Goal: Task Accomplishment & Management: Manage account settings

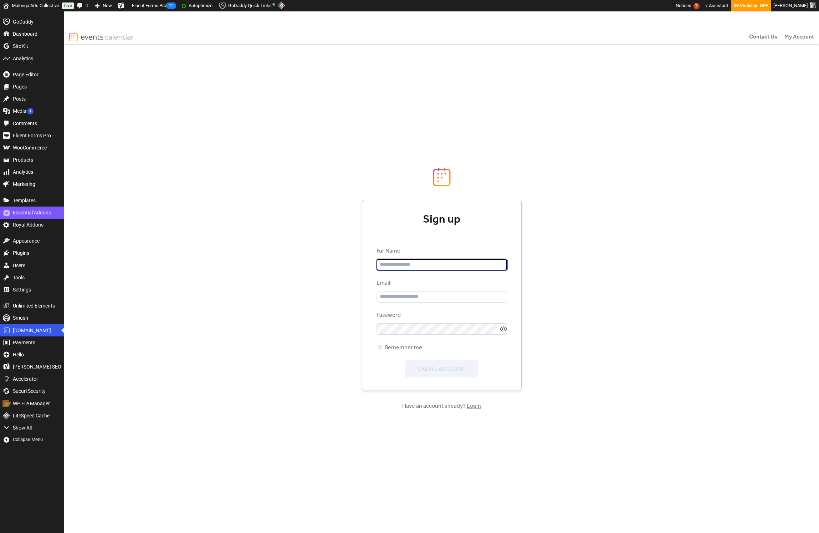
click at [444, 263] on input "text" at bounding box center [442, 264] width 131 height 11
click at [385, 267] on input "text" at bounding box center [442, 264] width 131 height 11
type input "*******"
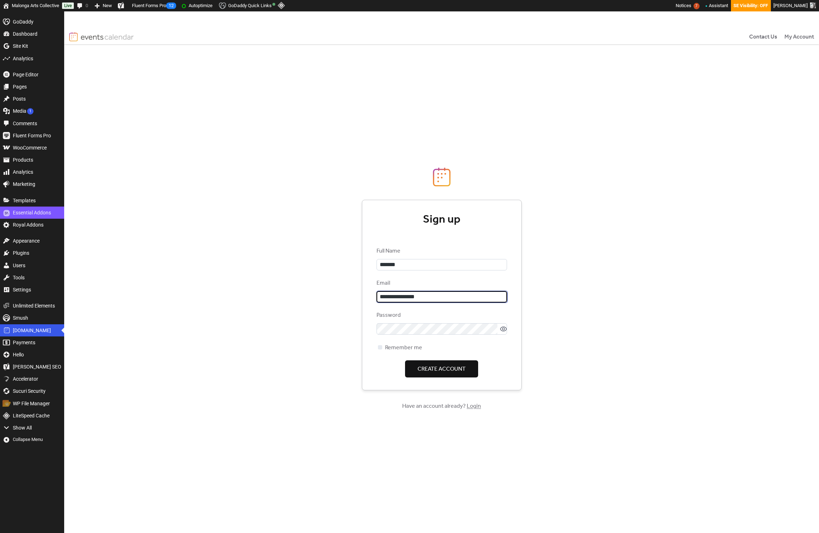
type input "**********"
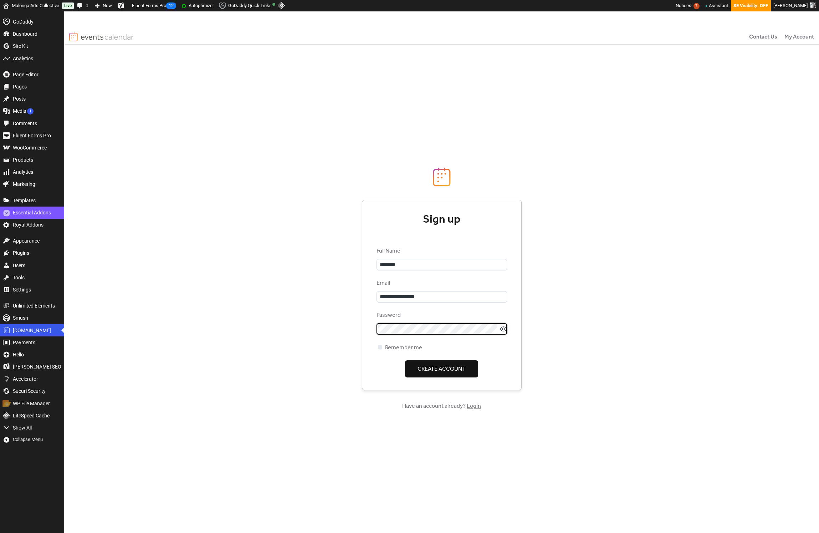
click at [327, 325] on div "**********" at bounding box center [441, 289] width 755 height 521
click at [381, 347] on div at bounding box center [380, 347] width 4 height 4
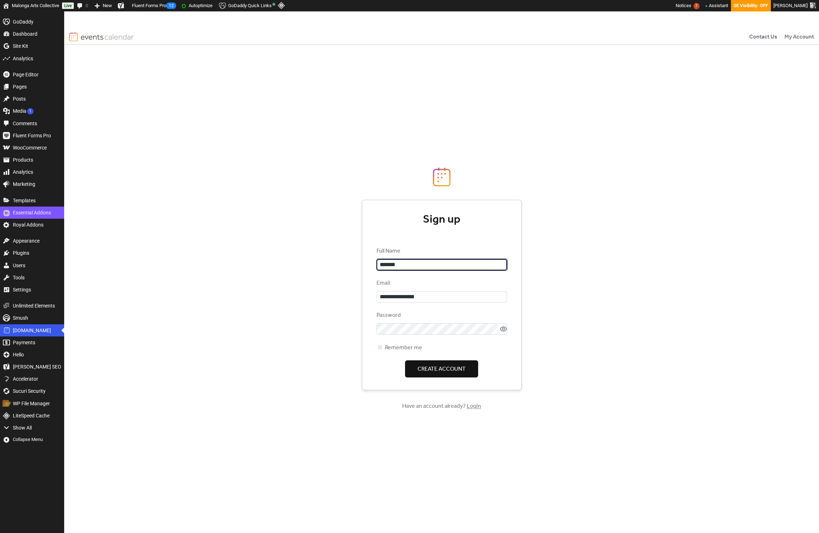
click at [419, 268] on input "*******" at bounding box center [442, 264] width 131 height 11
type input "**********"
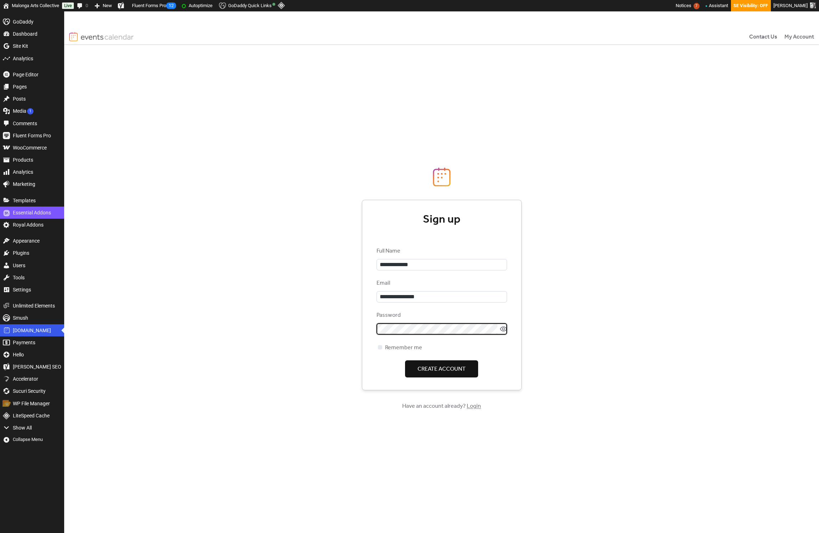
click at [500, 328] on icon at bounding box center [503, 328] width 7 height 7
click at [434, 371] on span "Create Account" at bounding box center [442, 369] width 48 height 9
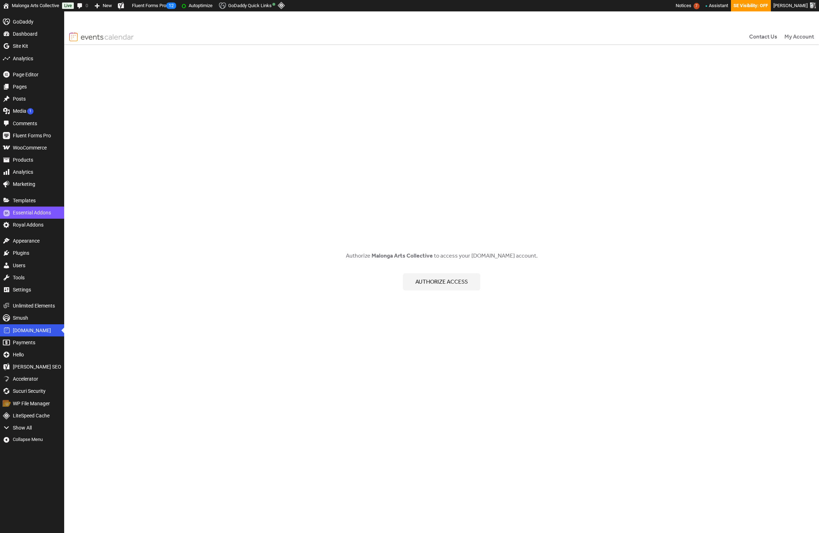
click at [435, 284] on span "Authorize access" at bounding box center [442, 282] width 52 height 9
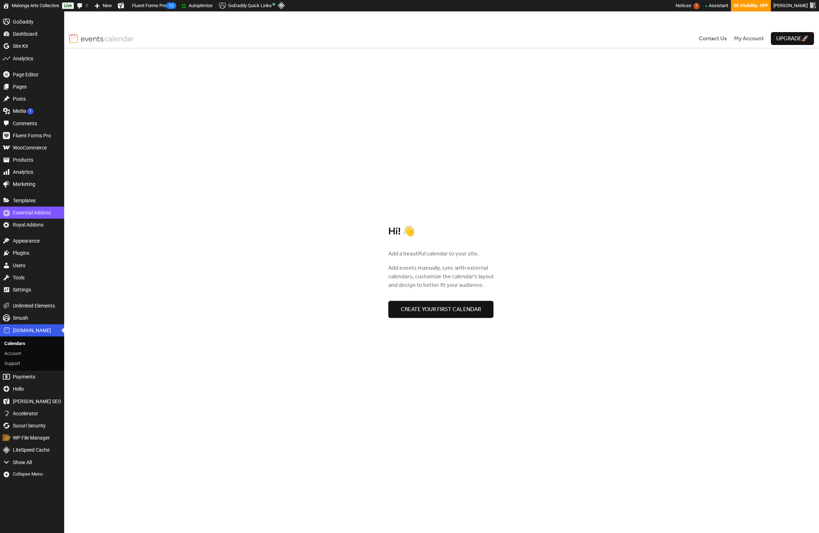
click at [471, 315] on button "Create your first calendar" at bounding box center [440, 309] width 105 height 17
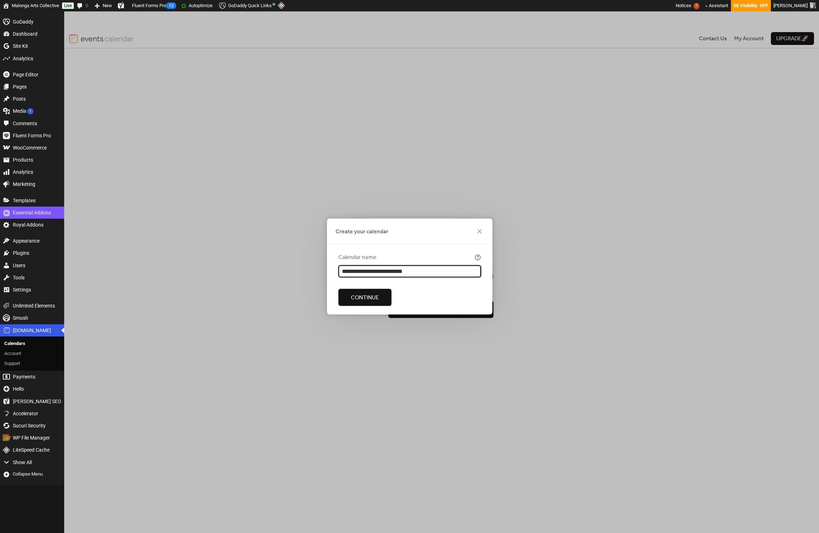
type input "**********"
click at [372, 296] on span "Continue" at bounding box center [365, 298] width 28 height 9
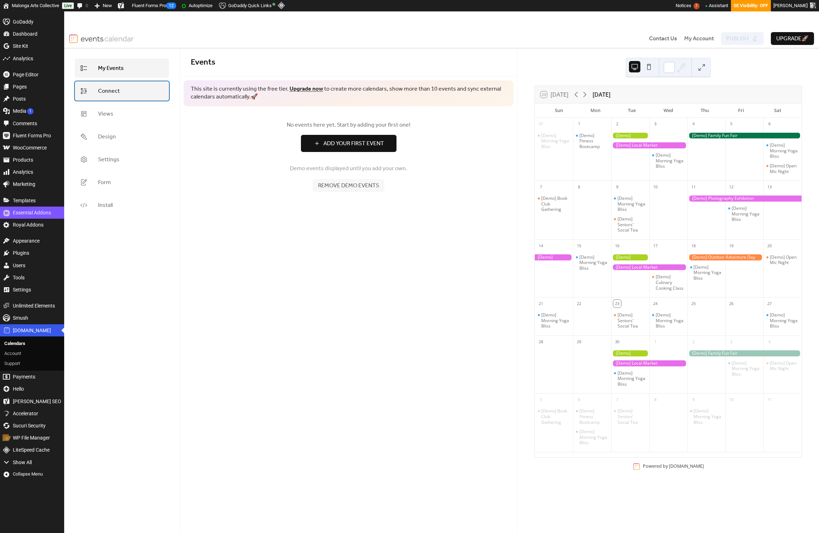
click at [100, 87] on span "Connect" at bounding box center [109, 91] width 22 height 9
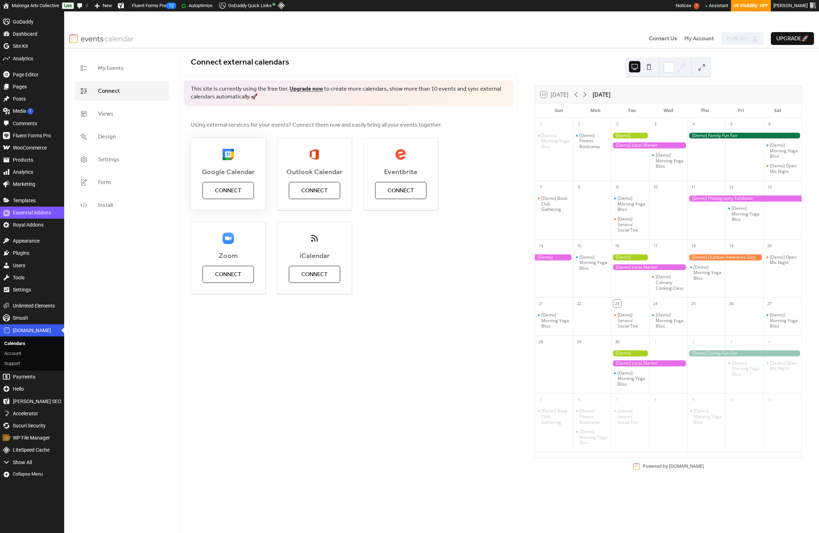
click at [243, 194] on button "Connect" at bounding box center [228, 190] width 51 height 17
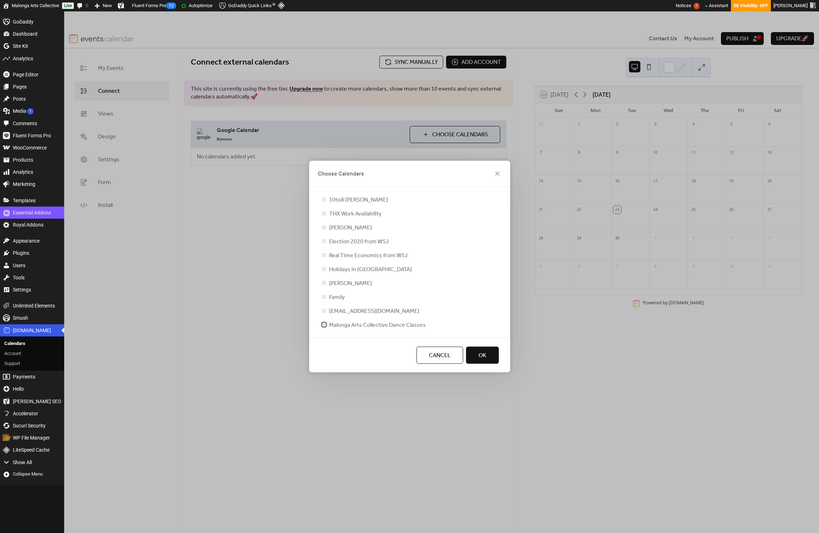
click at [326, 323] on div at bounding box center [324, 324] width 4 height 4
click at [486, 359] on button "OK" at bounding box center [482, 355] width 33 height 17
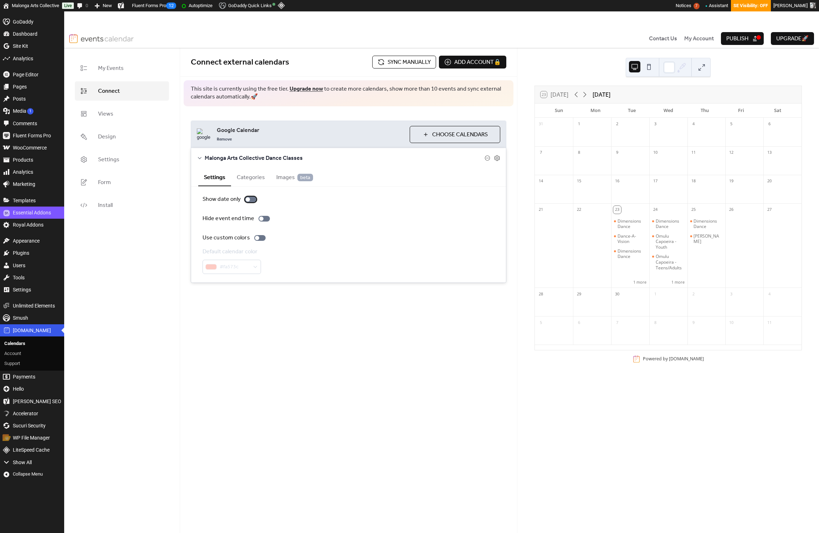
click at [249, 200] on div at bounding box center [248, 199] width 4 height 4
click at [249, 200] on div at bounding box center [250, 200] width 11 height 6
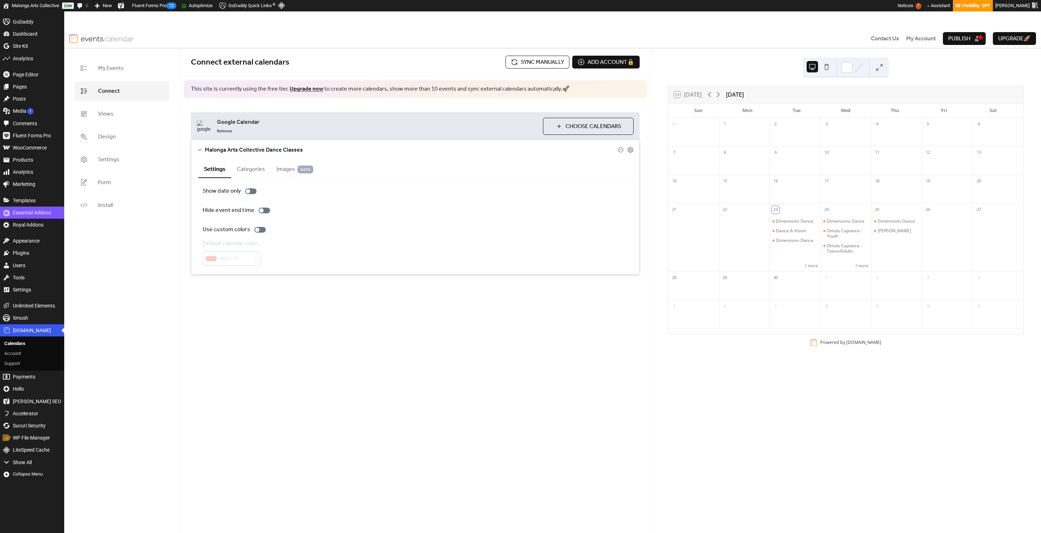
click at [248, 173] on button "Categories" at bounding box center [251, 168] width 40 height 17
click at [281, 169] on span "Images beta" at bounding box center [294, 169] width 37 height 9
click at [311, 210] on div "Display event attachments as images 🔒" at bounding box center [263, 210] width 121 height 9
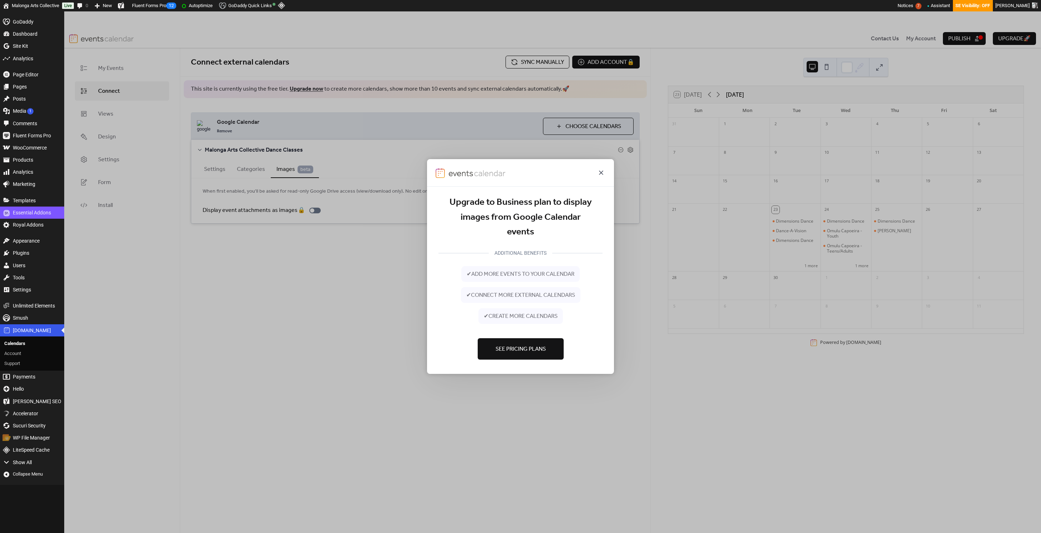
click at [604, 173] on icon at bounding box center [601, 172] width 9 height 9
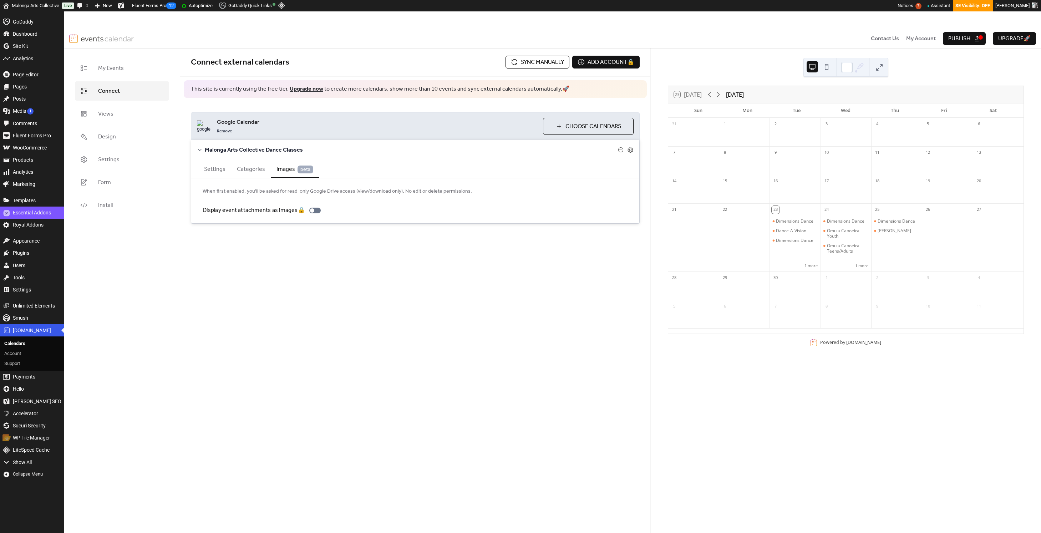
click at [210, 164] on button "Settings" at bounding box center [214, 168] width 33 height 17
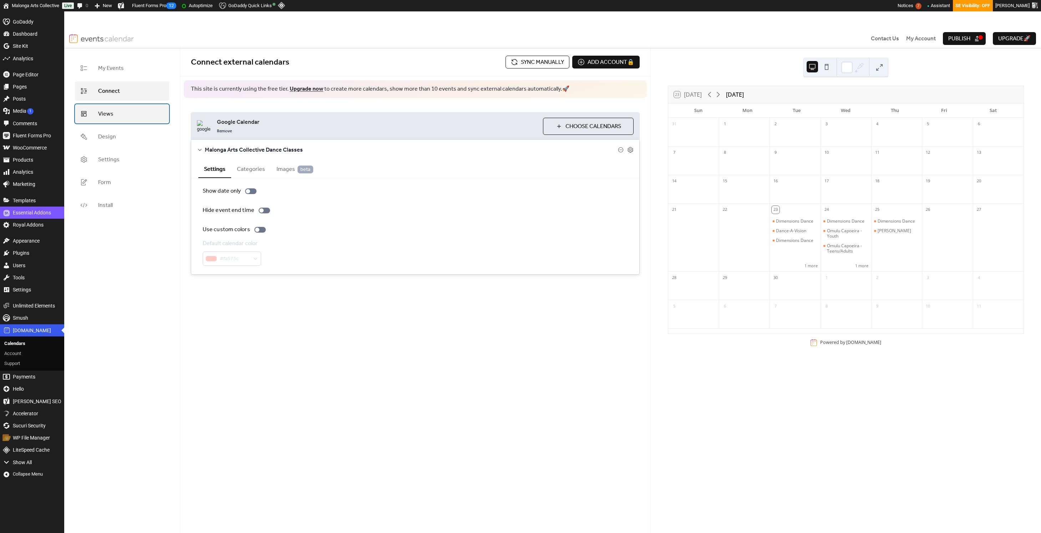
click at [123, 116] on link "Views" at bounding box center [122, 113] width 94 height 19
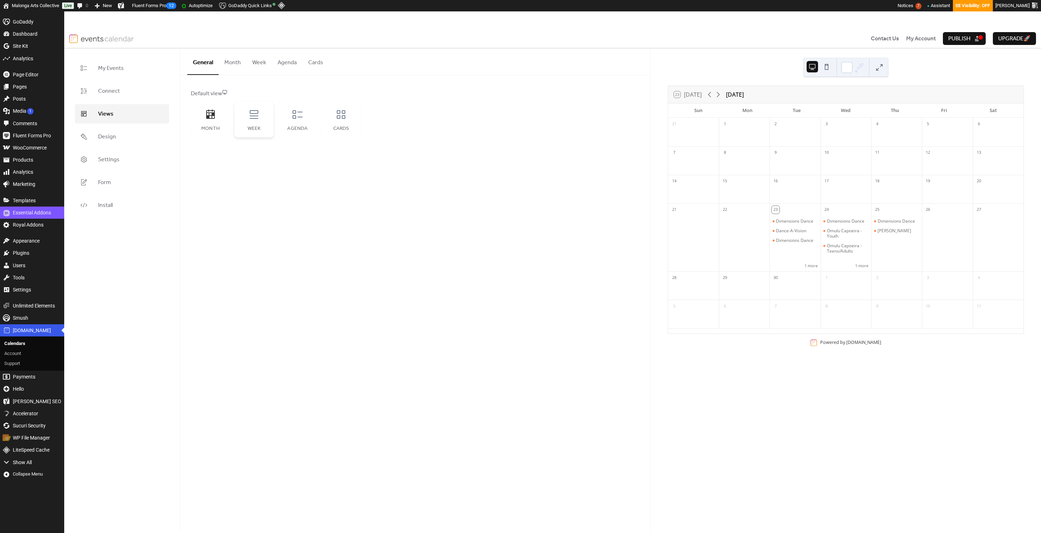
click at [250, 121] on div "Week" at bounding box center [253, 120] width 39 height 36
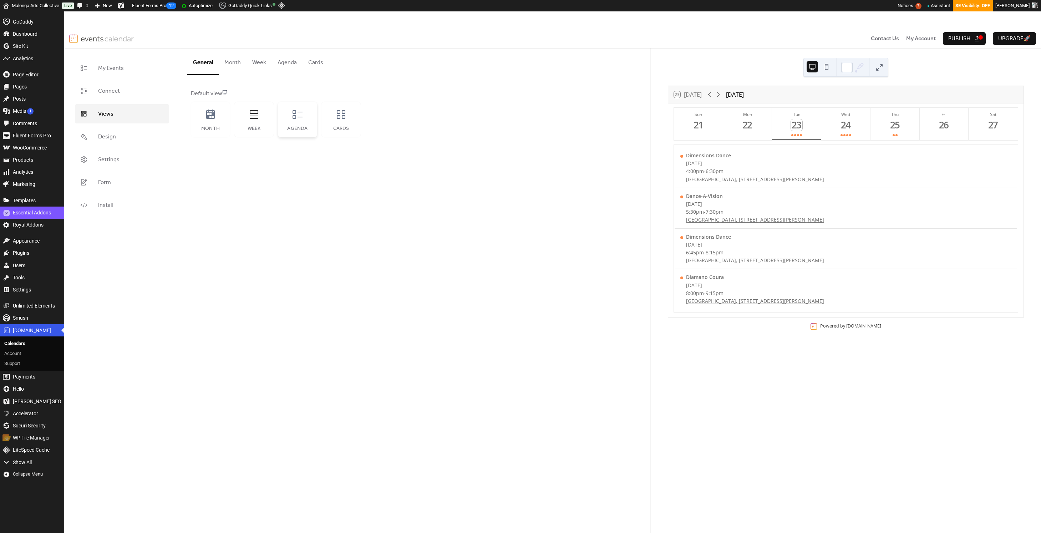
click at [286, 123] on div "Agenda" at bounding box center [297, 120] width 39 height 36
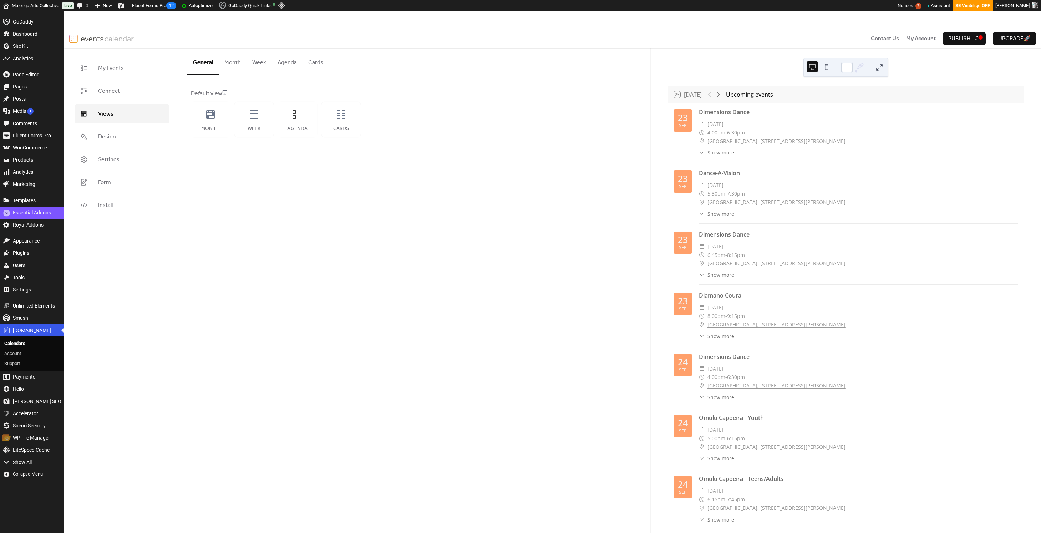
click at [709, 273] on span "Show more" at bounding box center [720, 274] width 27 height 7
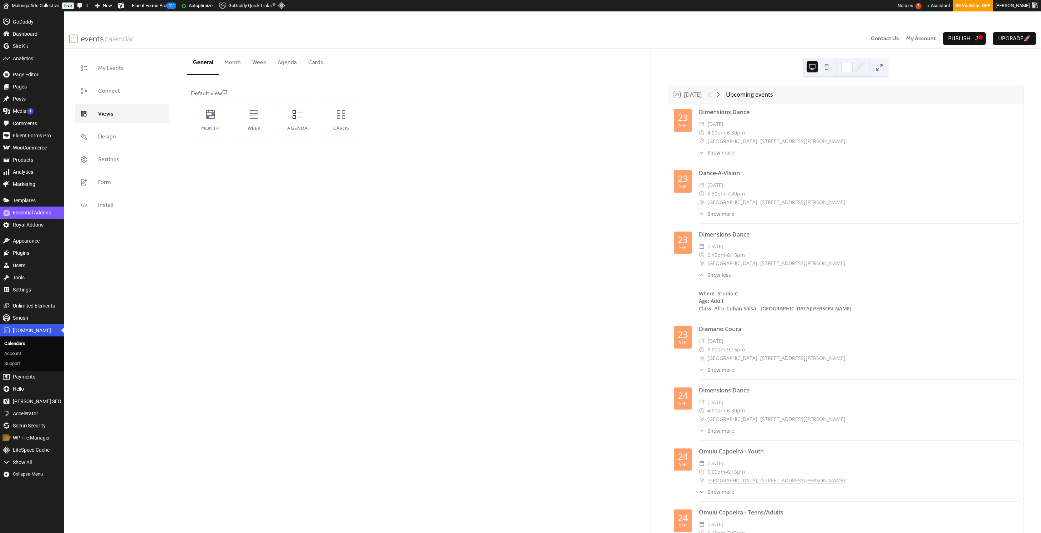
click at [706, 274] on div "​ Show less" at bounding box center [715, 274] width 32 height 7
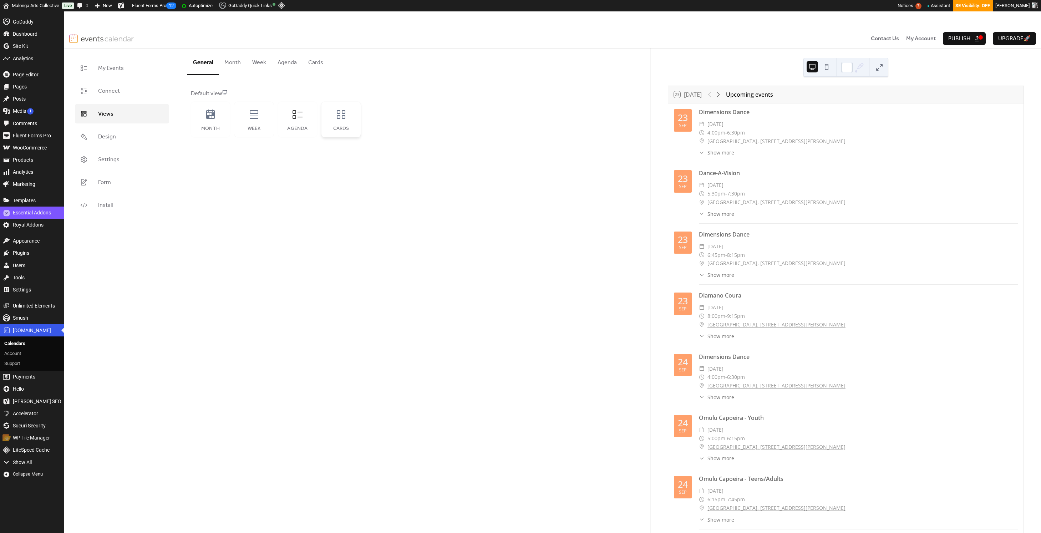
click at [339, 122] on div "Cards" at bounding box center [340, 120] width 39 height 36
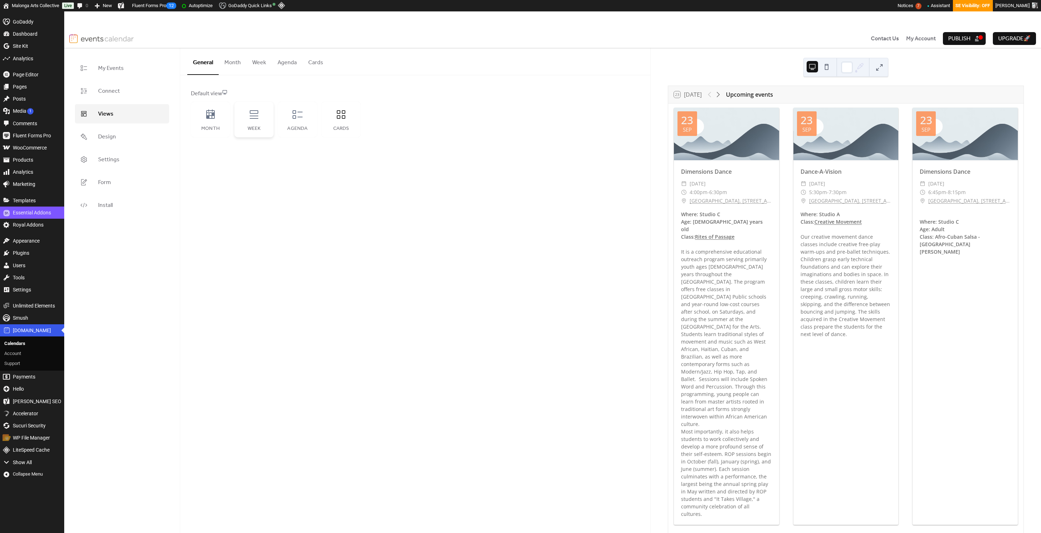
click at [262, 121] on div "Week" at bounding box center [253, 120] width 39 height 36
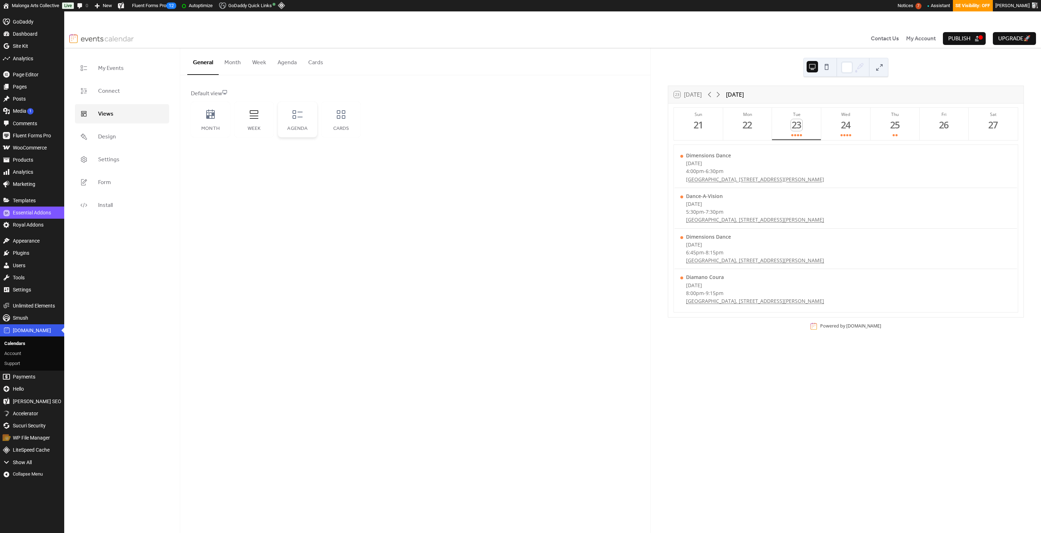
click at [301, 122] on div "Agenda" at bounding box center [297, 120] width 39 height 36
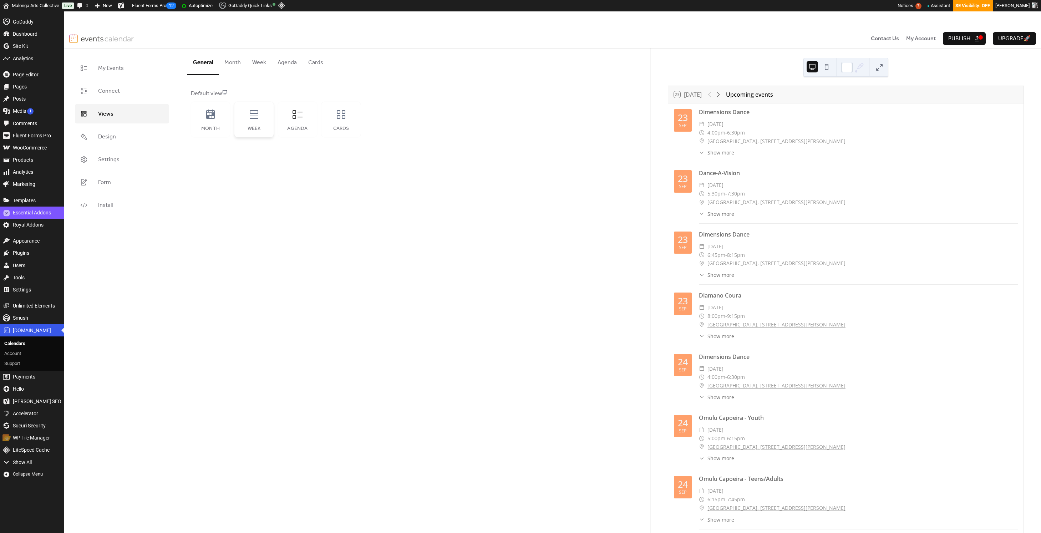
click at [261, 118] on div "Week" at bounding box center [253, 120] width 39 height 36
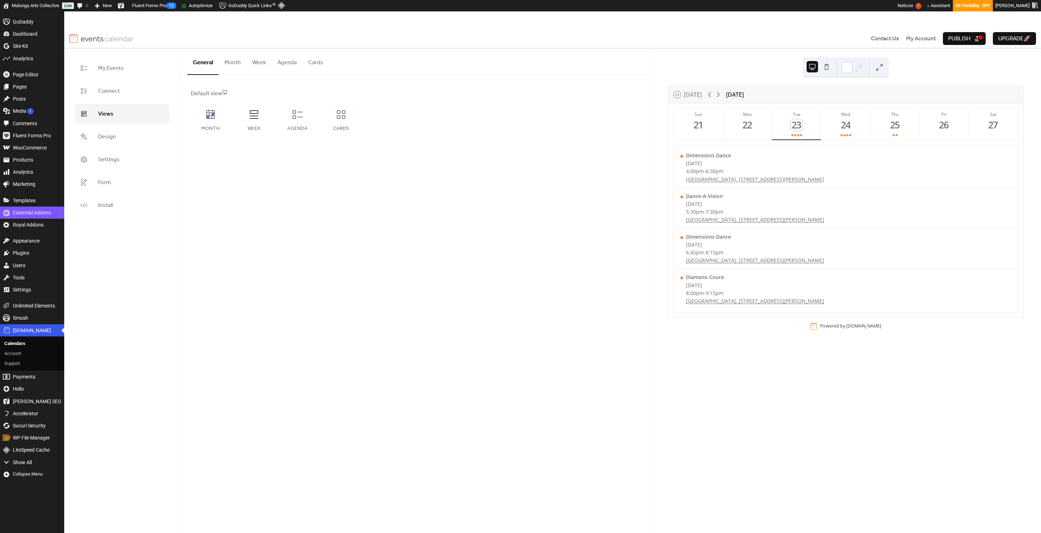
click at [819, 69] on button at bounding box center [826, 66] width 11 height 11
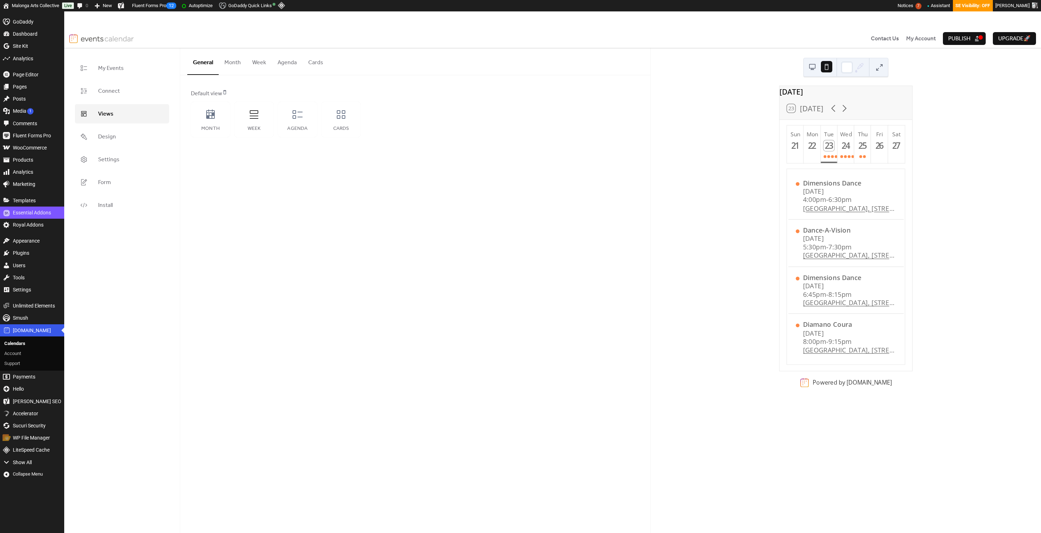
click at [810, 68] on button at bounding box center [811, 66] width 11 height 11
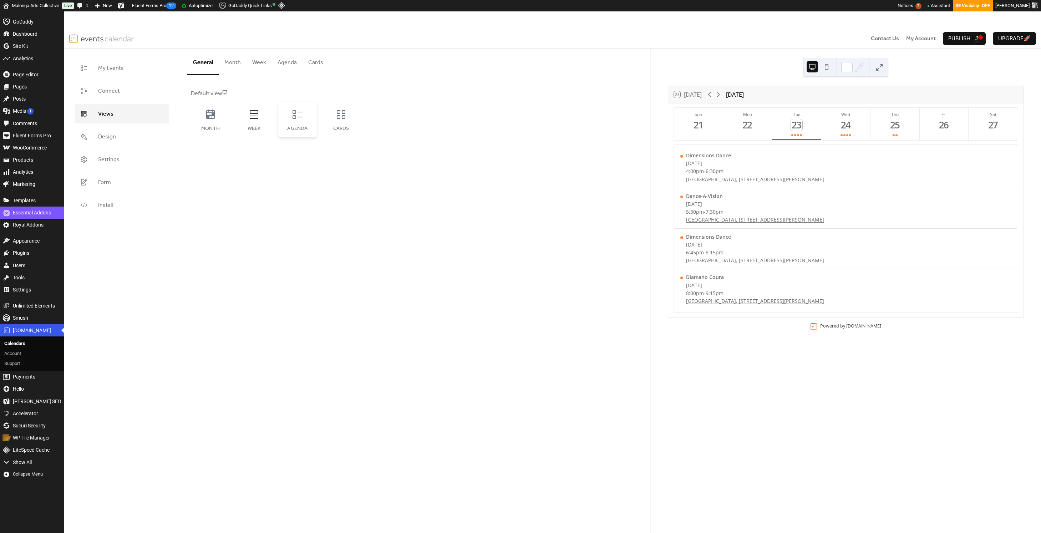
click at [299, 119] on icon at bounding box center [297, 114] width 11 height 11
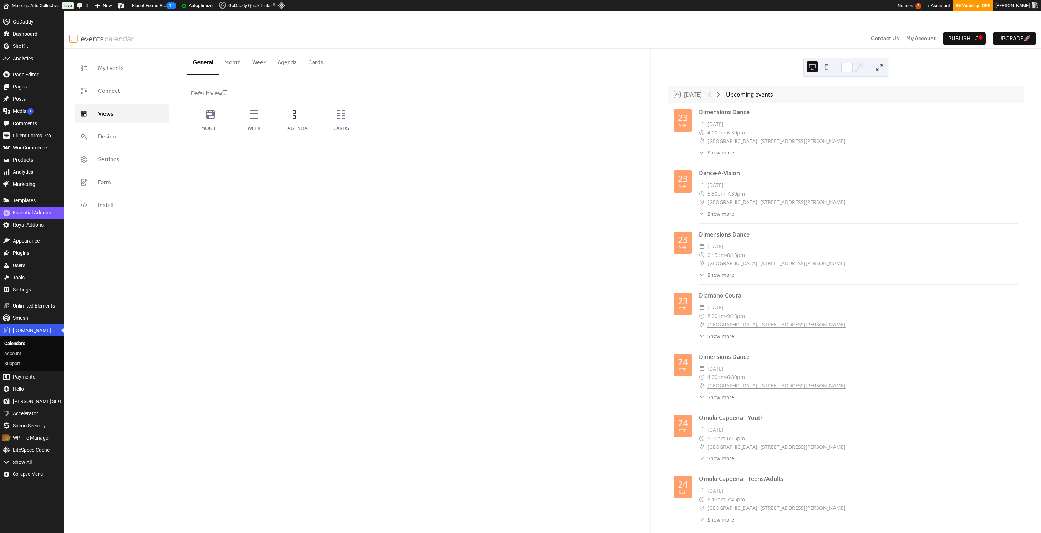
click at [819, 70] on button at bounding box center [826, 66] width 11 height 11
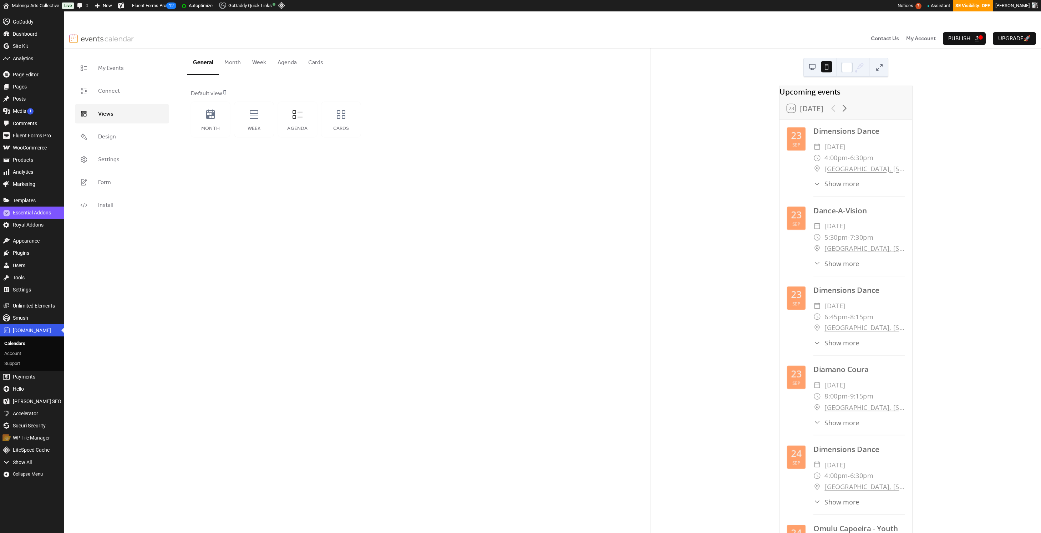
click at [814, 71] on button at bounding box center [811, 66] width 11 height 11
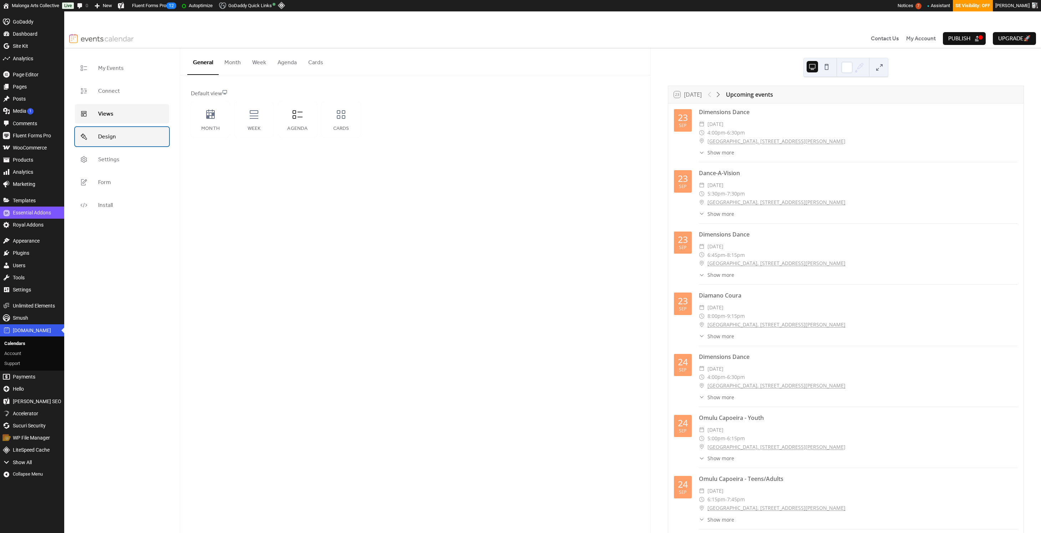
click at [135, 141] on link "Design" at bounding box center [122, 136] width 94 height 19
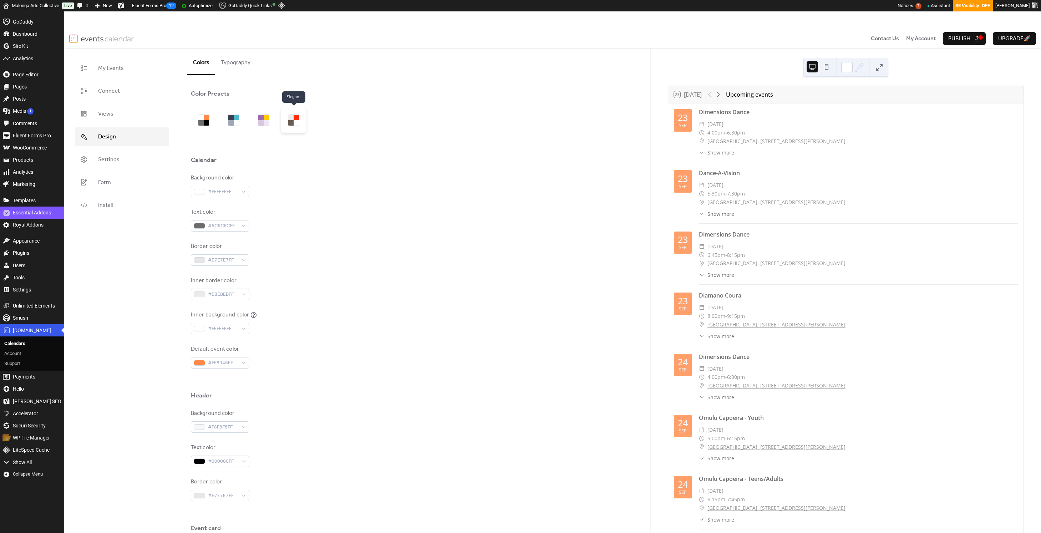
click at [293, 123] on div at bounding box center [290, 122] width 5 height 5
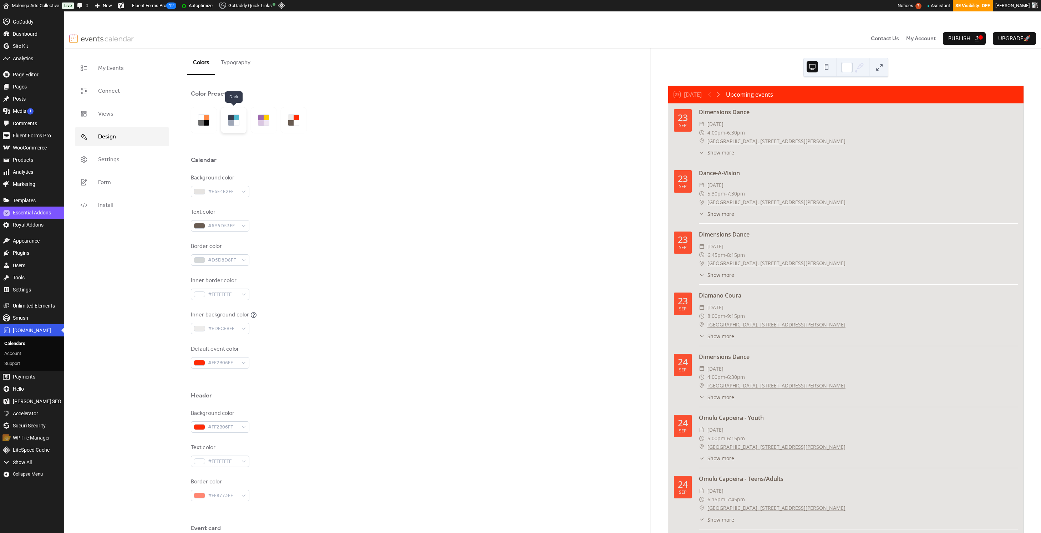
click at [239, 124] on div at bounding box center [236, 122] width 5 height 5
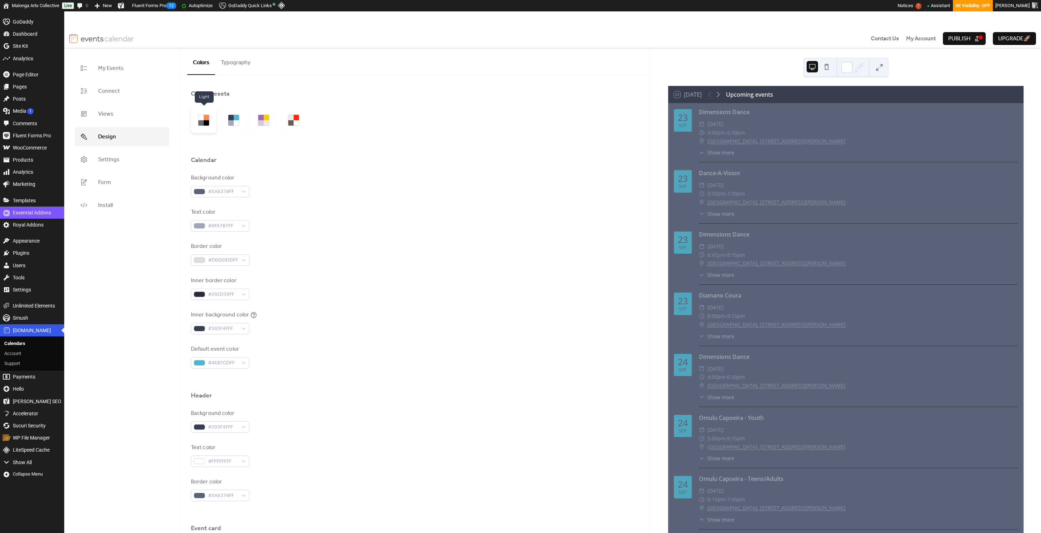
click at [216, 124] on div at bounding box center [204, 120] width 26 height 26
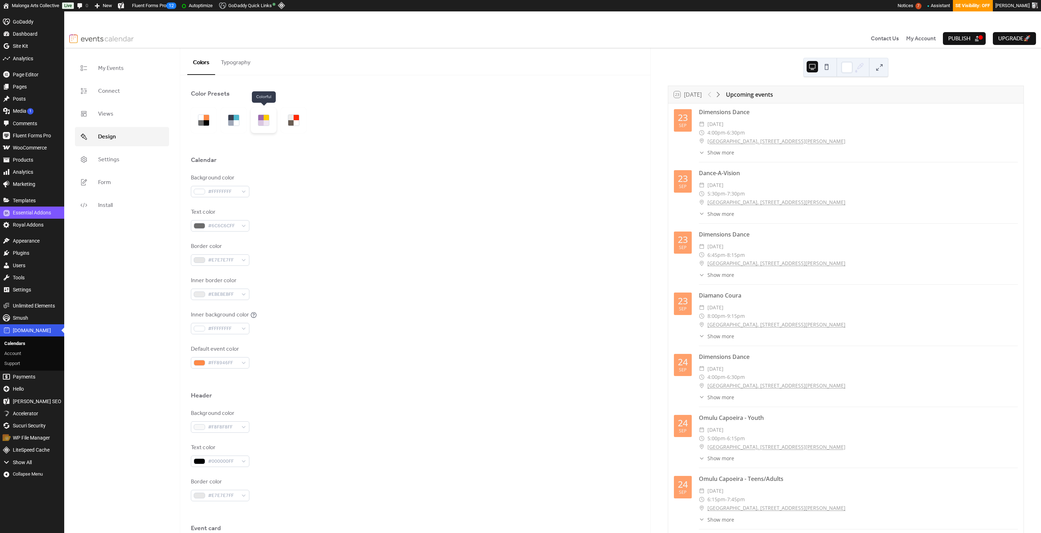
click at [264, 126] on div at bounding box center [264, 120] width 26 height 26
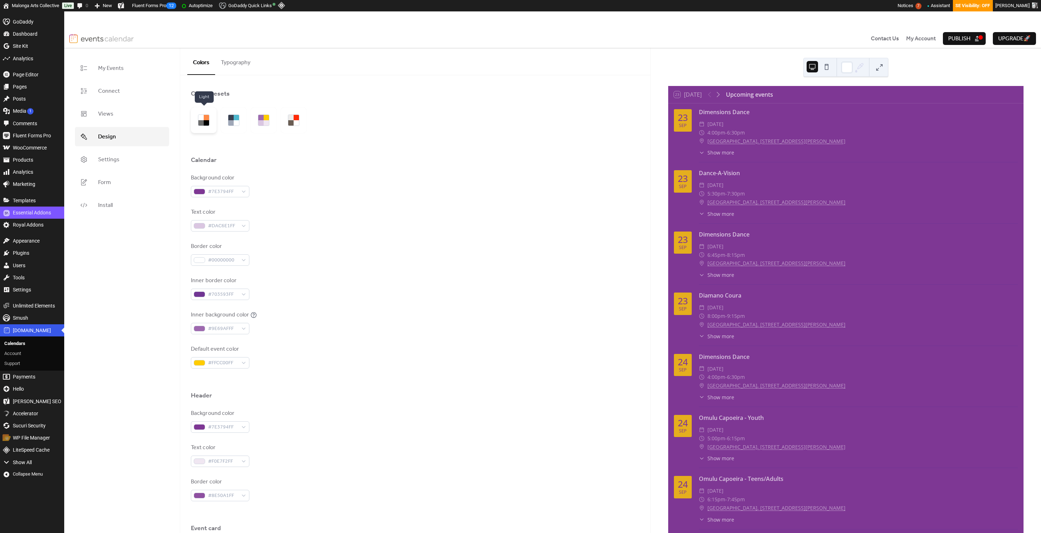
click at [207, 122] on div at bounding box center [206, 122] width 5 height 5
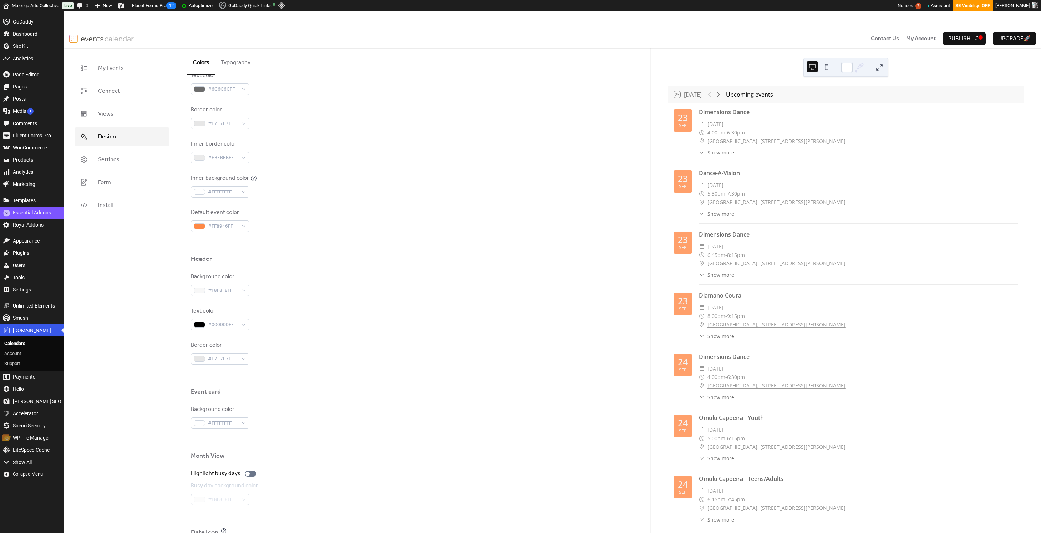
scroll to position [150, 0]
click at [242, 215] on div "#FF8946FF" at bounding box center [220, 212] width 58 height 11
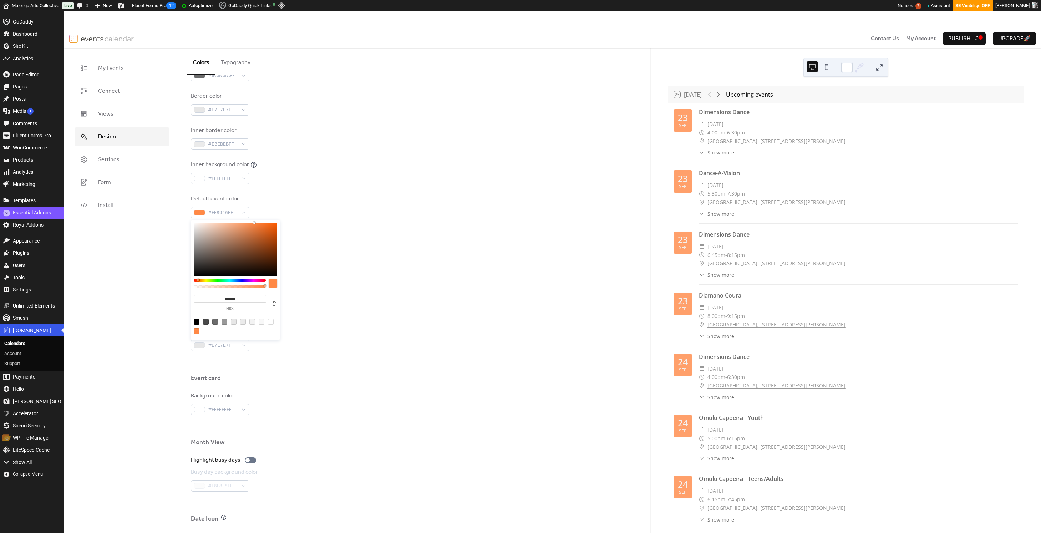
type input "*******"
click at [218, 280] on div at bounding box center [230, 280] width 72 height 3
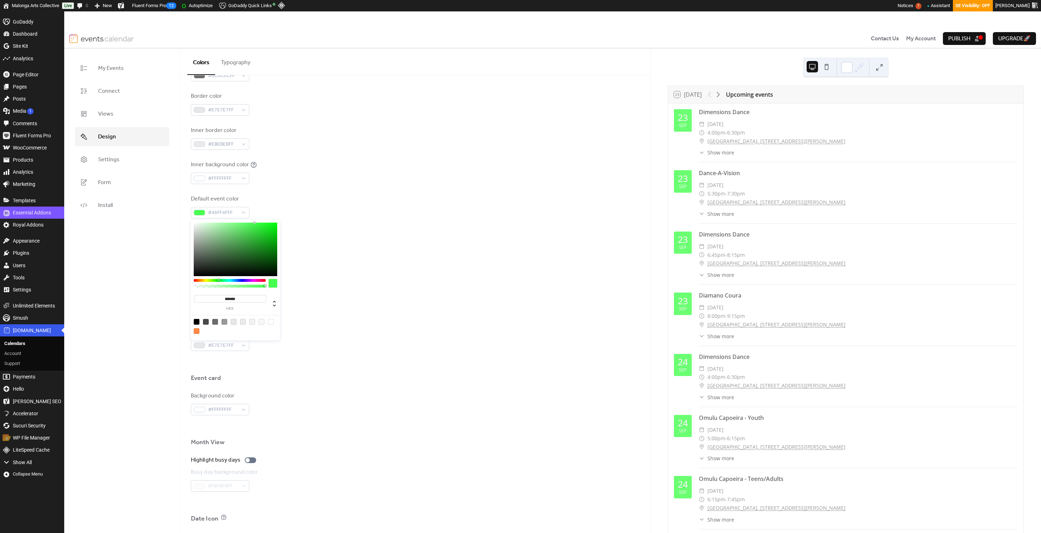
click at [330, 256] on div at bounding box center [415, 256] width 449 height 6
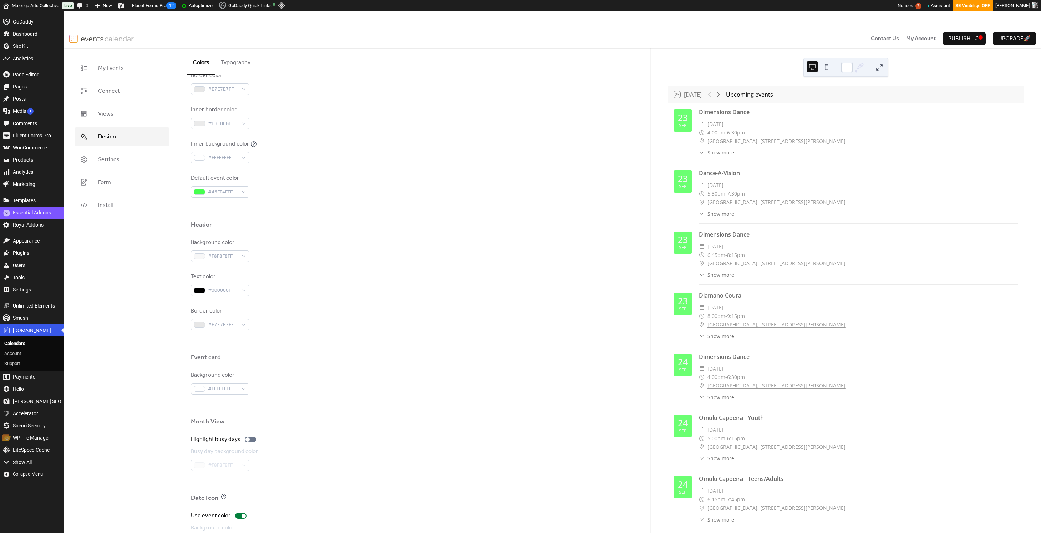
scroll to position [216, 0]
click at [251, 397] on div at bounding box center [250, 395] width 11 height 6
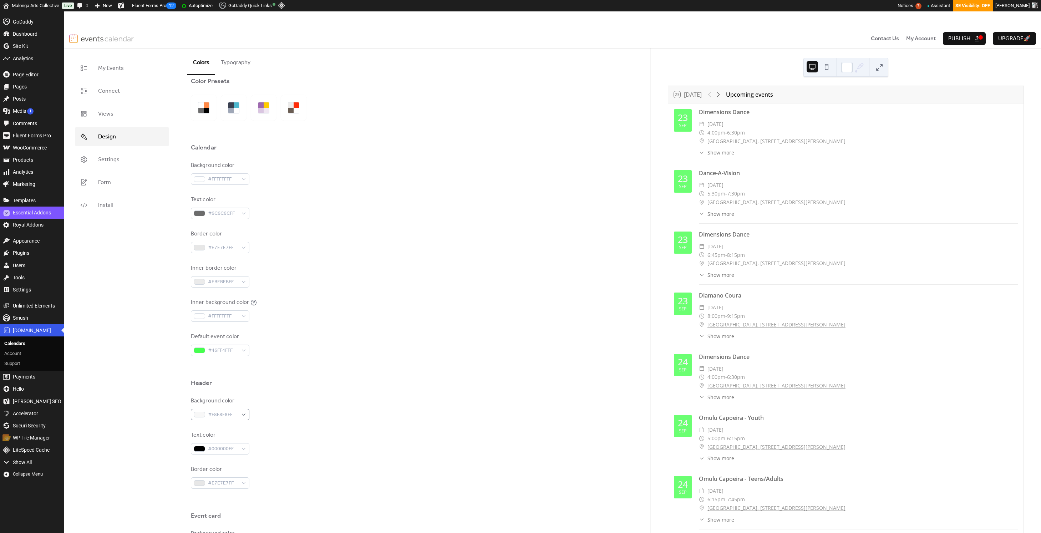
scroll to position [0, 0]
click at [236, 69] on button "Typography" at bounding box center [235, 61] width 41 height 26
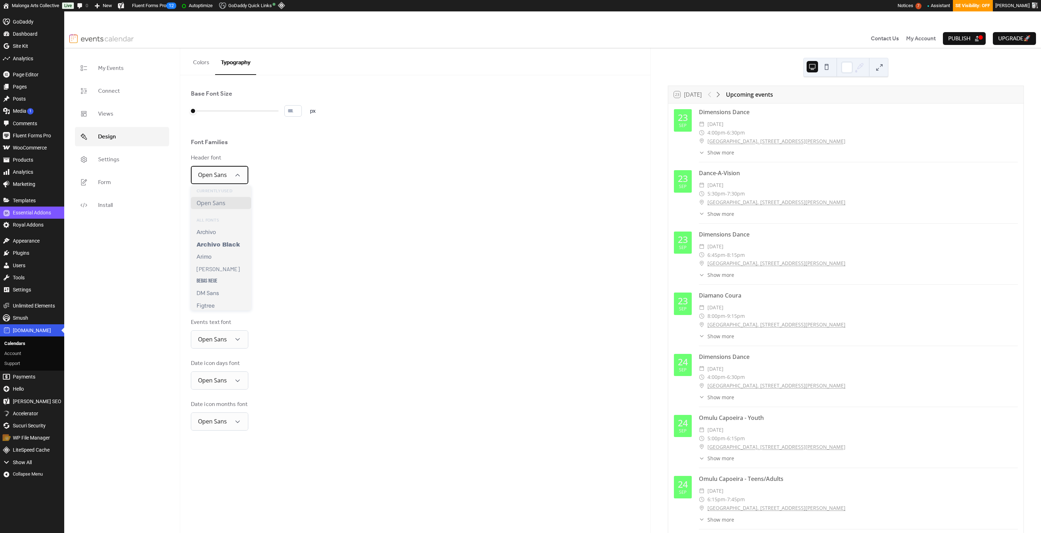
click at [237, 177] on icon at bounding box center [237, 175] width 7 height 7
click at [238, 173] on icon at bounding box center [237, 175] width 7 height 7
click at [200, 64] on button "Colors" at bounding box center [201, 61] width 28 height 26
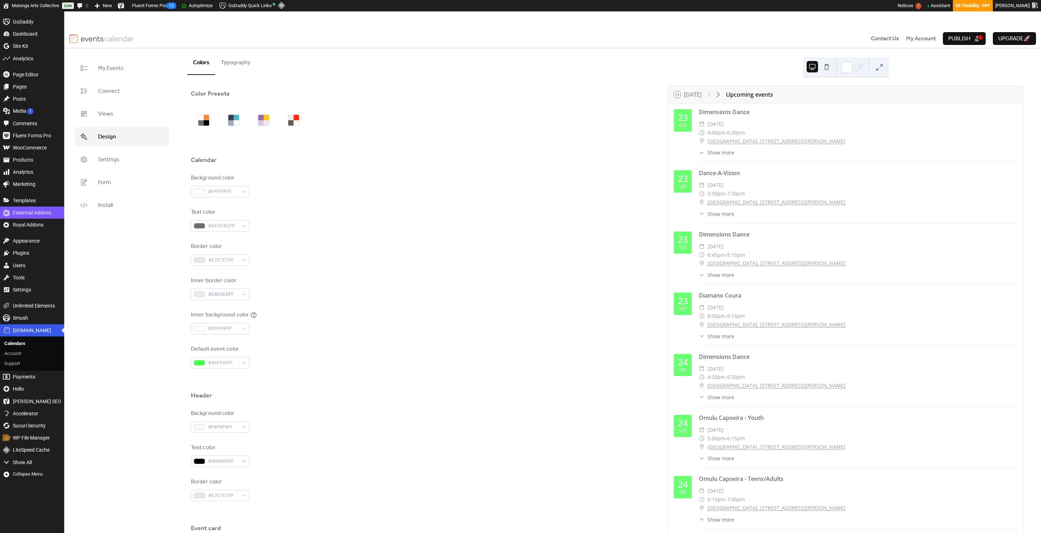
scroll to position [216, 0]
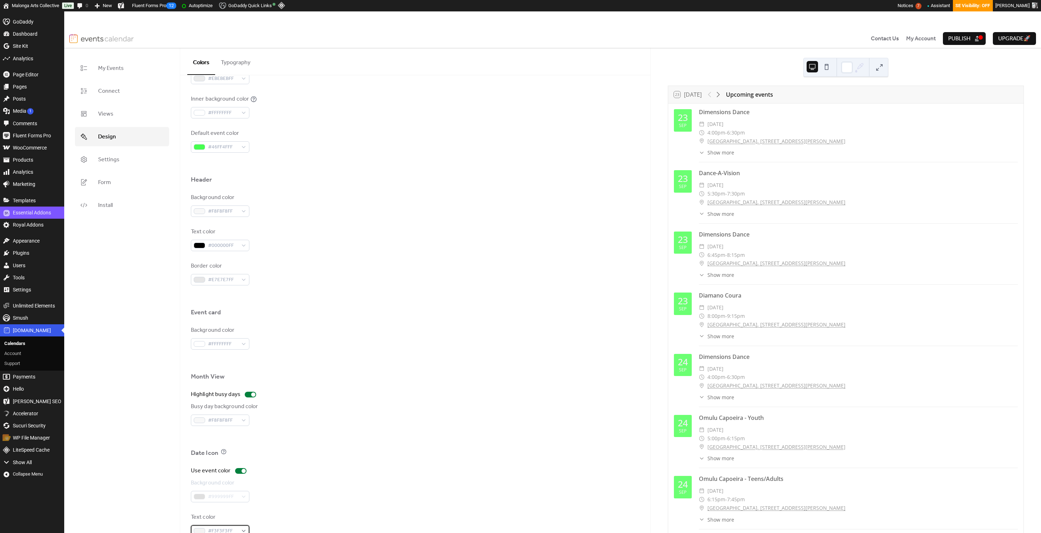
click at [241, 531] on div "#F3F3F3FF" at bounding box center [220, 530] width 58 height 11
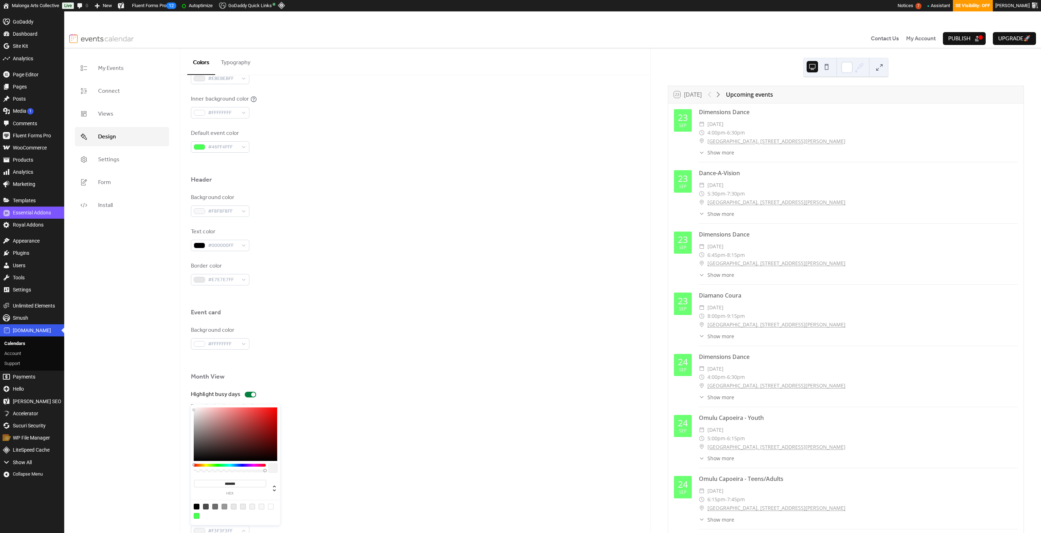
click at [195, 507] on div at bounding box center [197, 507] width 6 height 6
type input "*******"
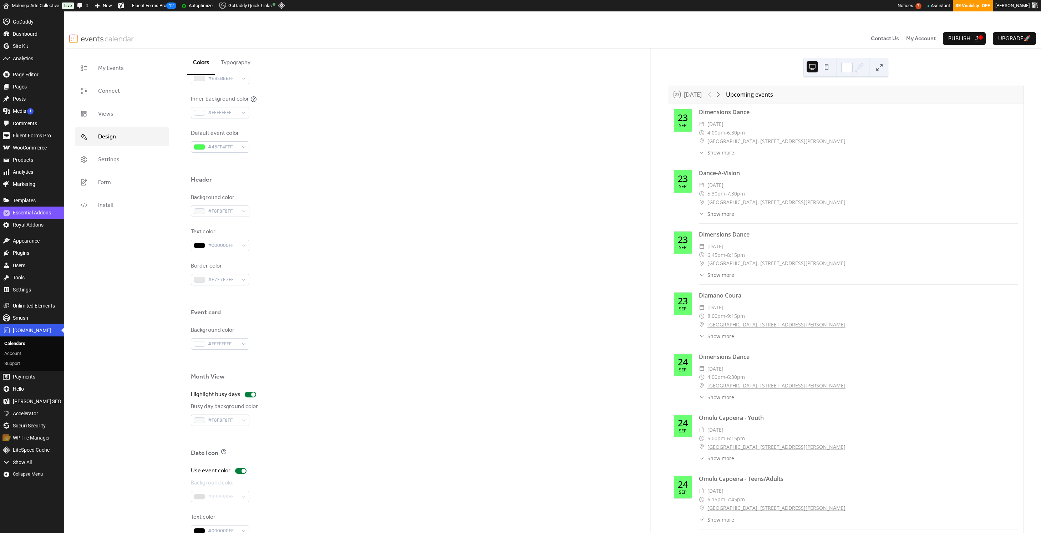
click at [377, 330] on div "Background color #FFFFFFFF" at bounding box center [415, 338] width 449 height 24
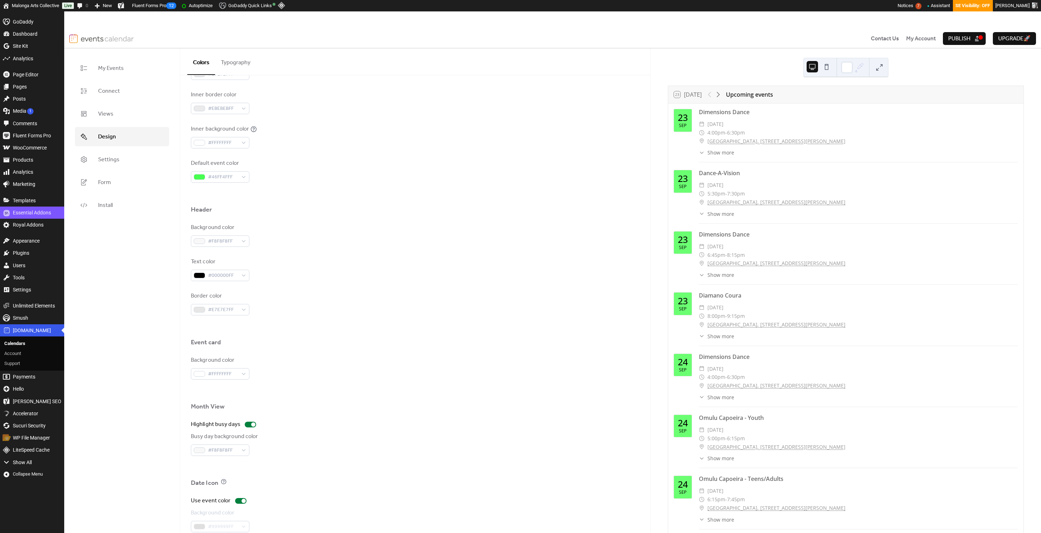
scroll to position [182, 0]
click at [819, 68] on div at bounding box center [846, 67] width 11 height 11
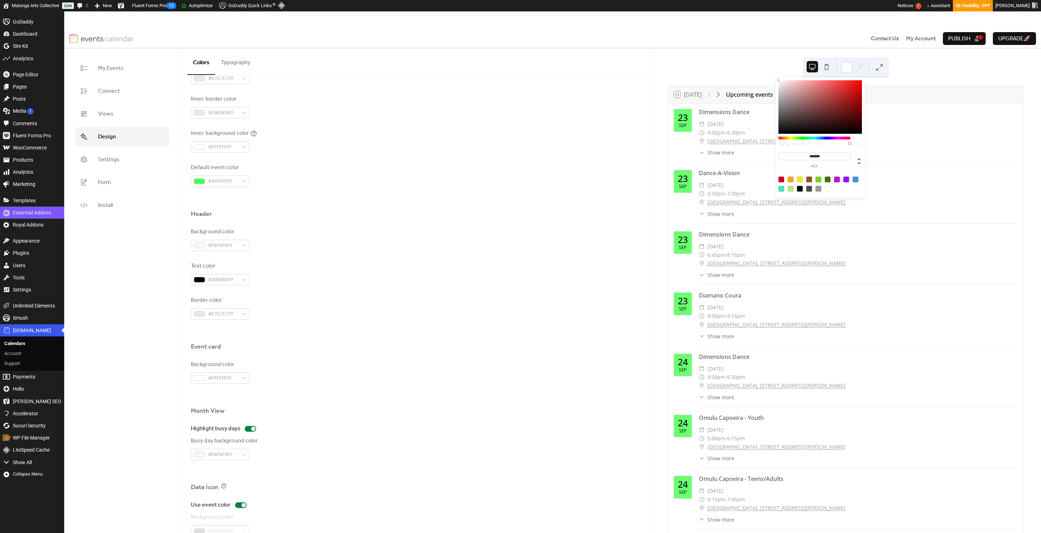
click at [819, 189] on div at bounding box center [828, 189] width 6 height 6
click at [819, 189] on div at bounding box center [818, 189] width 6 height 6
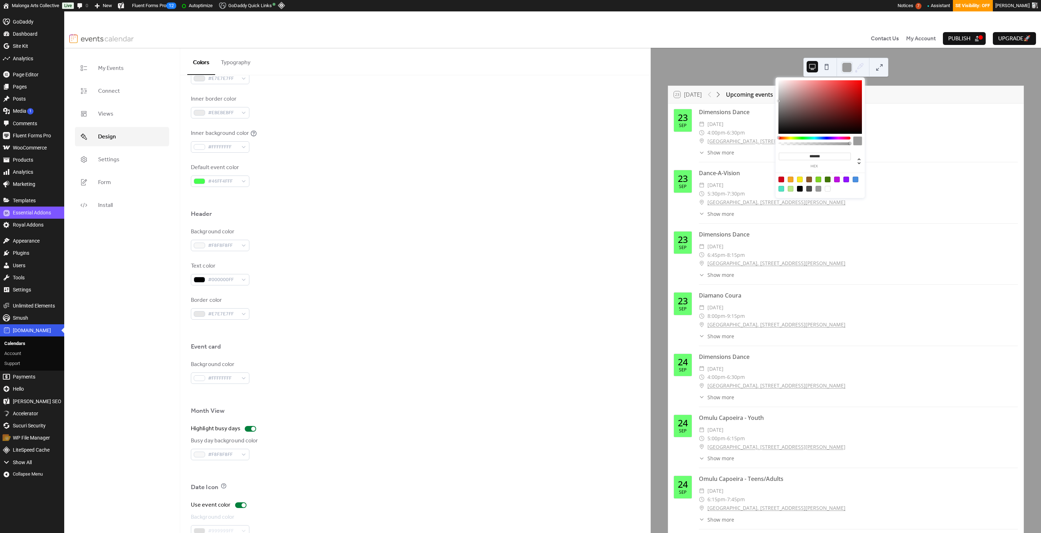
click at [819, 188] on div at bounding box center [828, 189] width 6 height 6
type input "*******"
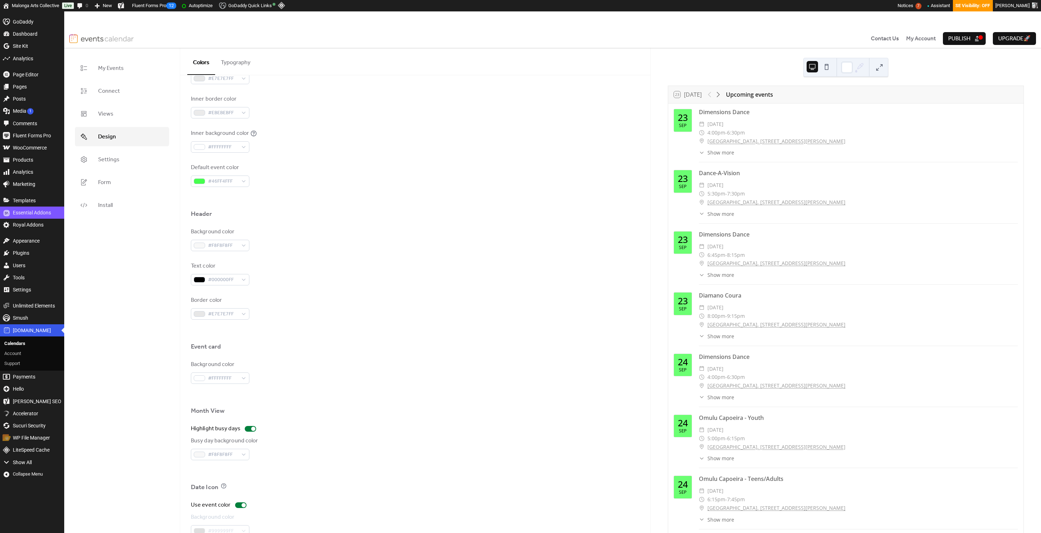
click at [819, 62] on div "23 [DATE] Upcoming events [DATE] Dimensions Dance ​ [DATE] ​ 4:00pm - 6:30pm ​ …" at bounding box center [846, 299] width 390 height 503
click at [819, 68] on button at bounding box center [878, 67] width 11 height 11
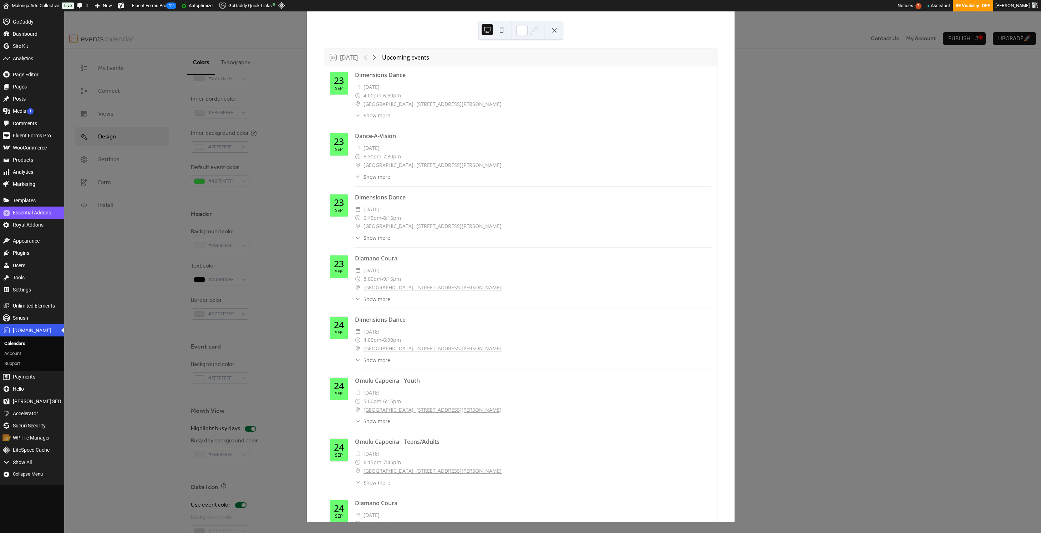
click at [734, 84] on div "23 [DATE] Upcoming events [DATE] Dimensions Dance ​ [DATE] ​ 4:00pm - 6:30pm ​ …" at bounding box center [520, 266] width 428 height 511
click at [557, 31] on button at bounding box center [554, 30] width 11 height 11
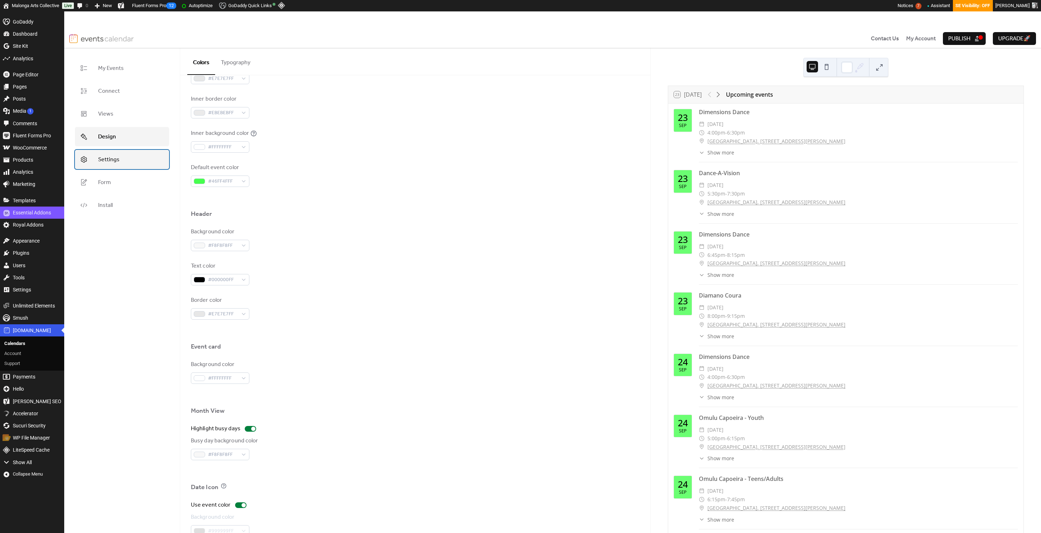
click at [121, 155] on link "Settings" at bounding box center [122, 159] width 94 height 19
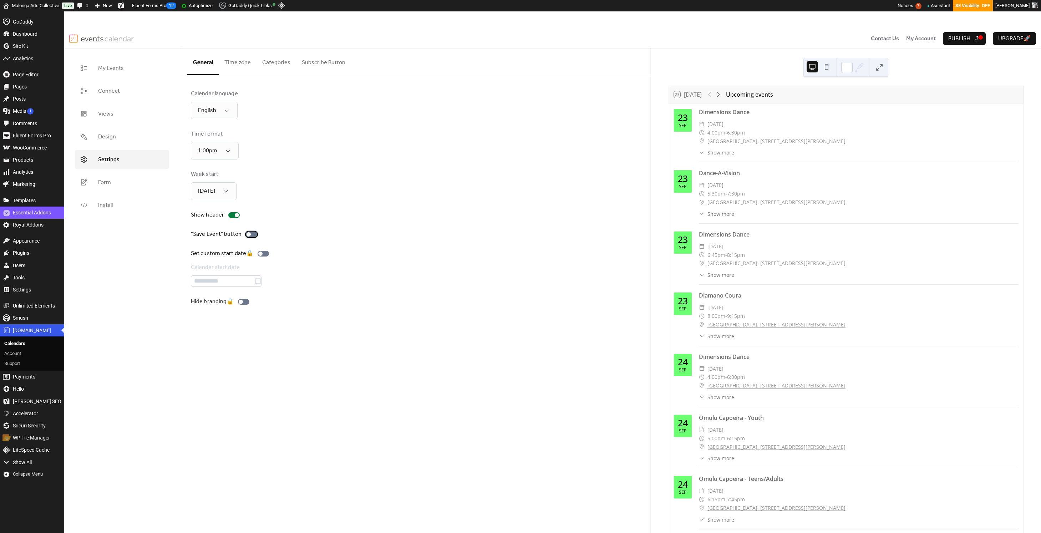
click at [253, 236] on div at bounding box center [251, 234] width 11 height 6
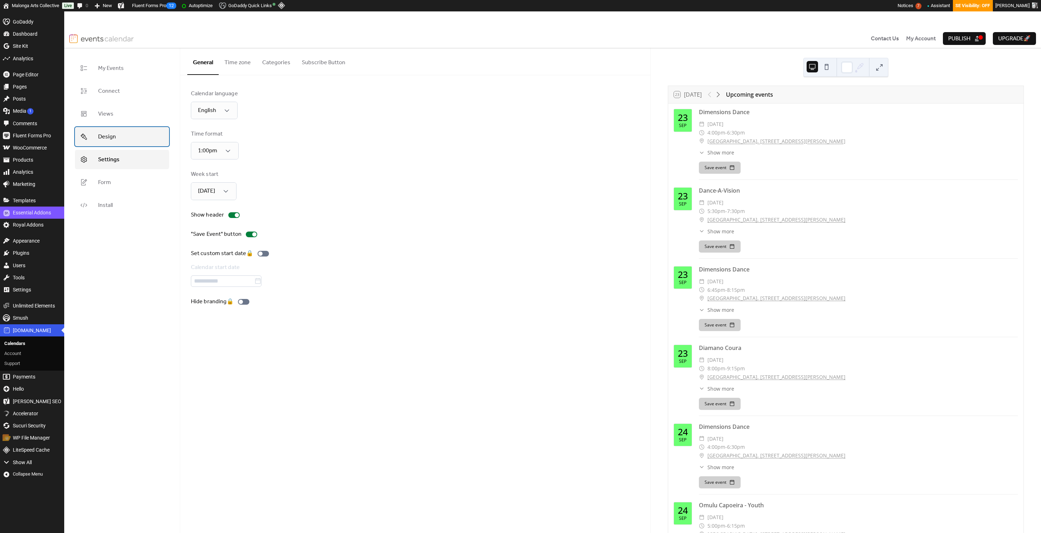
click at [137, 141] on link "Design" at bounding box center [122, 136] width 94 height 19
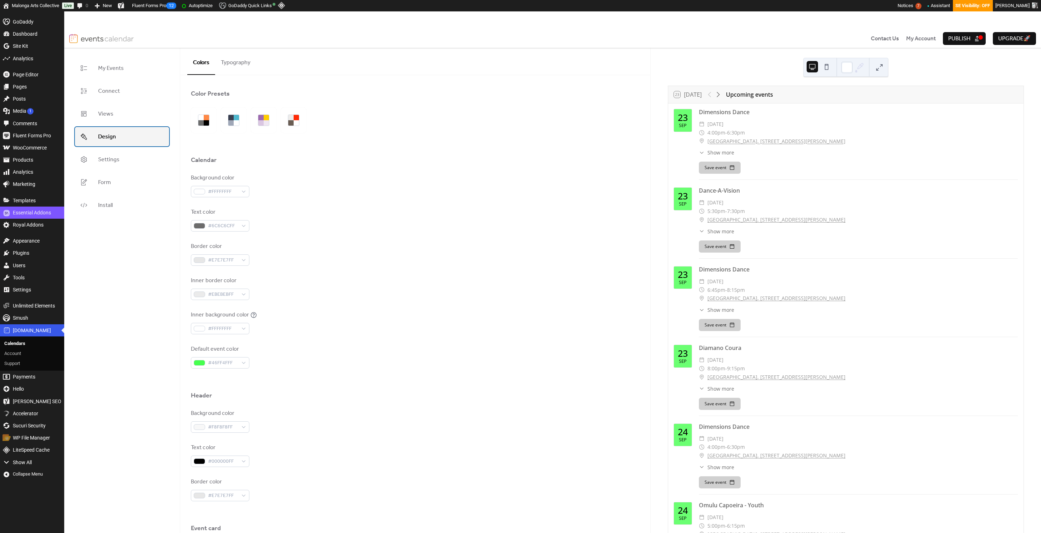
scroll to position [216, 0]
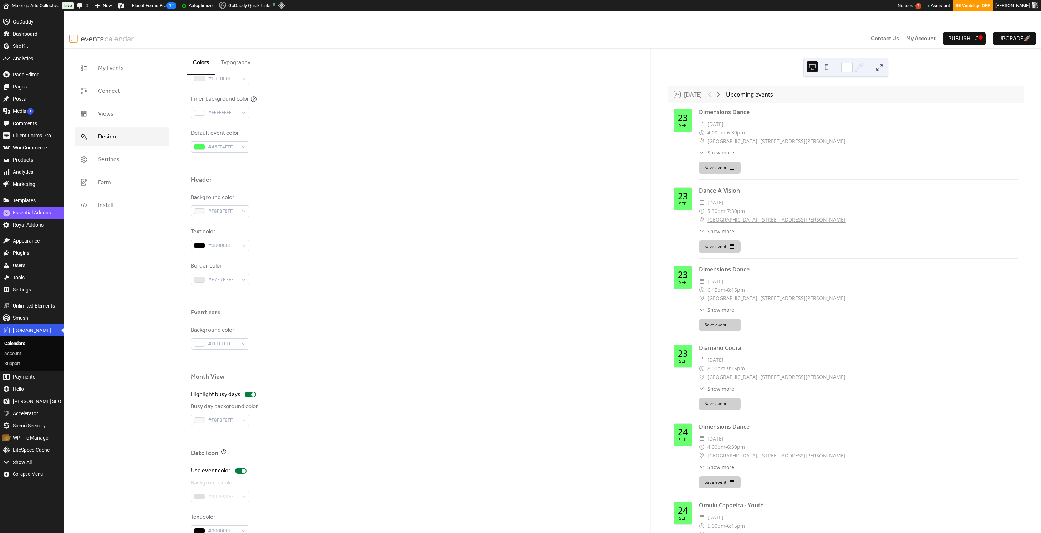
click at [237, 496] on div "#999999FF" at bounding box center [220, 496] width 58 height 11
click at [239, 471] on div at bounding box center [240, 471] width 11 height 6
click at [239, 471] on div at bounding box center [238, 471] width 4 height 4
click at [239, 471] on div at bounding box center [240, 471] width 11 height 6
click at [239, 471] on div at bounding box center [238, 471] width 4 height 4
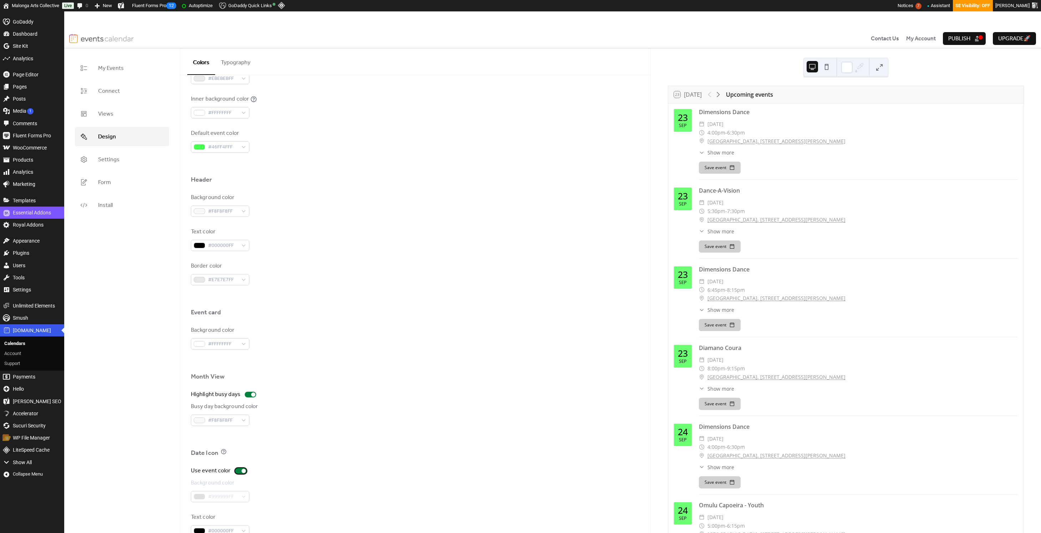
click at [239, 471] on div at bounding box center [240, 471] width 11 height 6
click at [239, 471] on div at bounding box center [238, 471] width 4 height 4
click at [719, 169] on button "Save event" at bounding box center [720, 168] width 42 height 12
click at [636, 163] on div at bounding box center [415, 164] width 449 height 23
click at [240, 66] on button "Typography" at bounding box center [235, 61] width 41 height 26
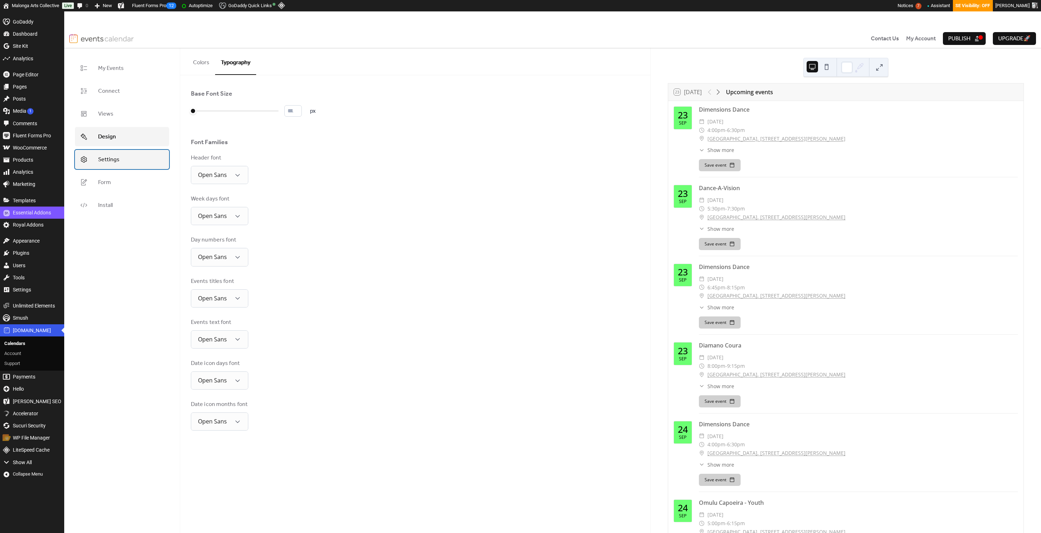
click at [157, 164] on link "Settings" at bounding box center [122, 159] width 94 height 19
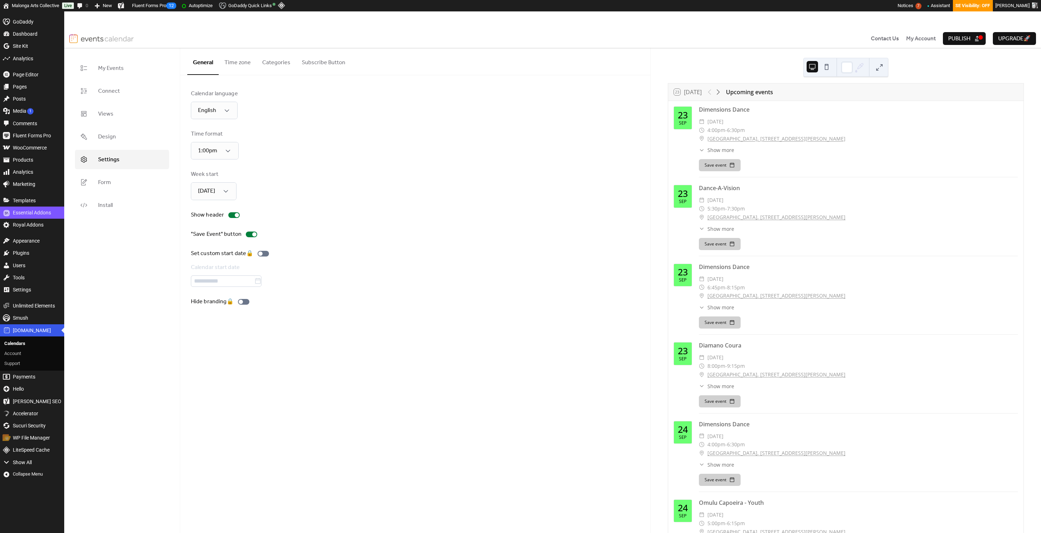
click at [233, 60] on button "Time zone" at bounding box center [238, 61] width 38 height 26
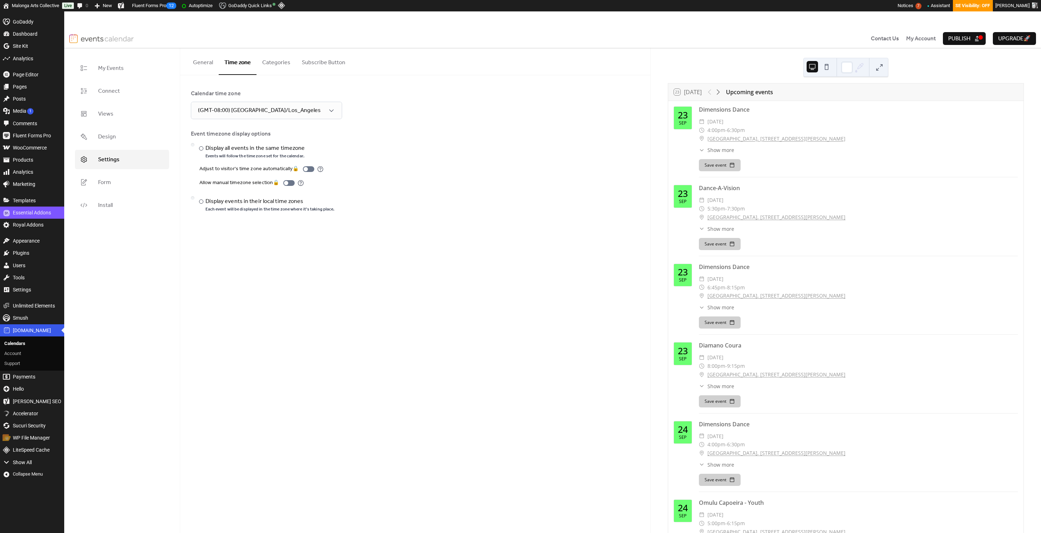
click at [271, 61] on button "Categories" at bounding box center [276, 61] width 40 height 26
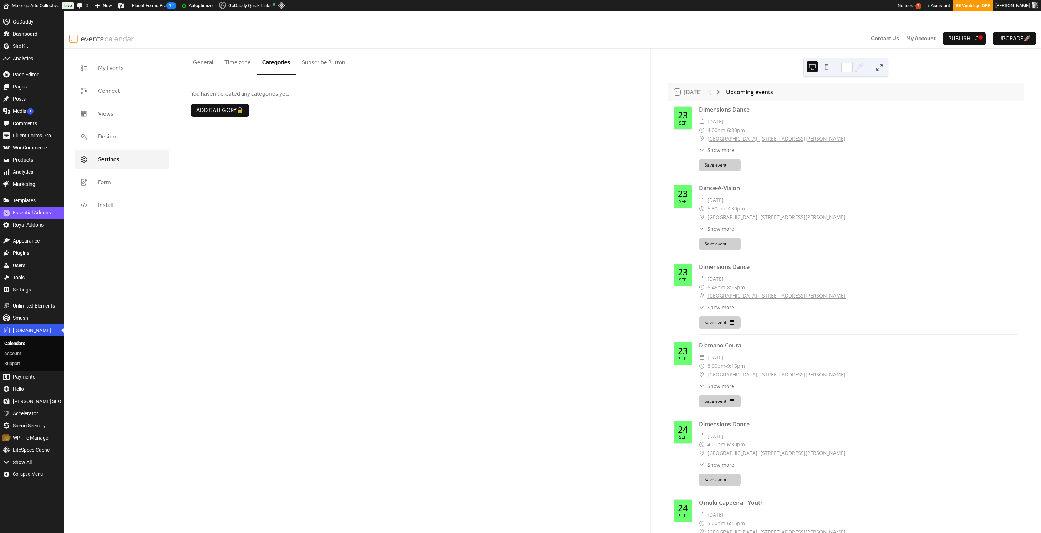
click at [318, 62] on button "Subscribe Button" at bounding box center [323, 61] width 55 height 26
click at [247, 162] on span "View & Manage Subscribers" at bounding box center [221, 162] width 61 height 9
click at [107, 182] on span "Form" at bounding box center [104, 182] width 13 height 9
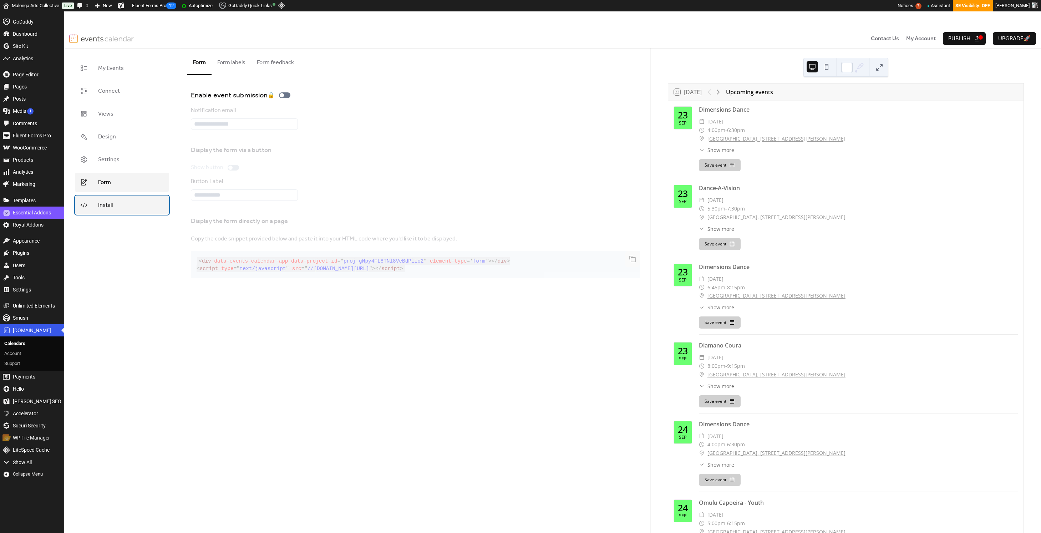
click at [128, 208] on link "Install" at bounding box center [122, 204] width 94 height 19
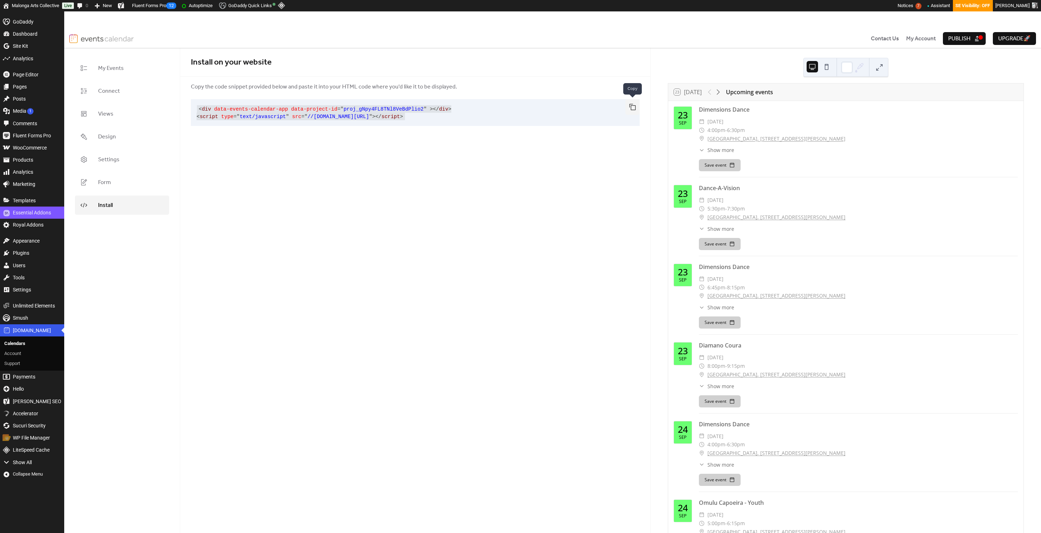
click at [633, 109] on button "button" at bounding box center [632, 107] width 14 height 16
click at [137, 95] on link "Connect" at bounding box center [122, 90] width 94 height 19
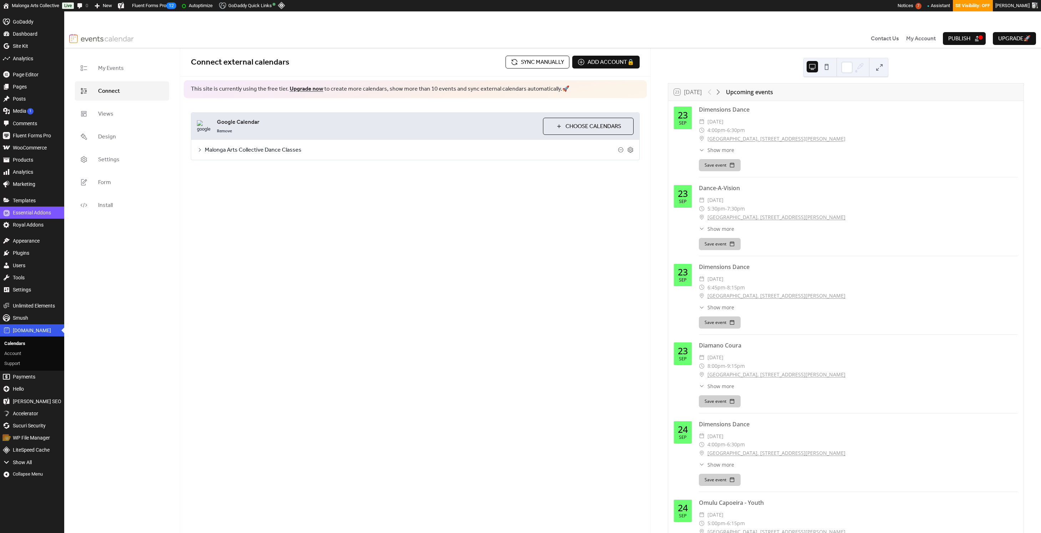
click at [200, 152] on icon at bounding box center [200, 150] width 6 height 6
click at [256, 234] on label "Use custom colors" at bounding box center [236, 229] width 66 height 9
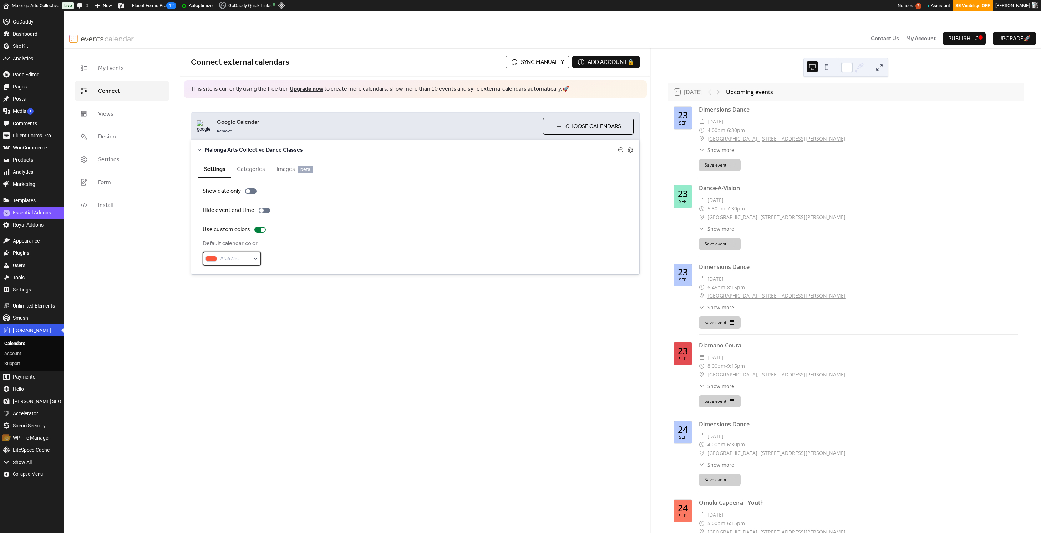
click at [248, 258] on span "#fa573c" at bounding box center [235, 259] width 30 height 9
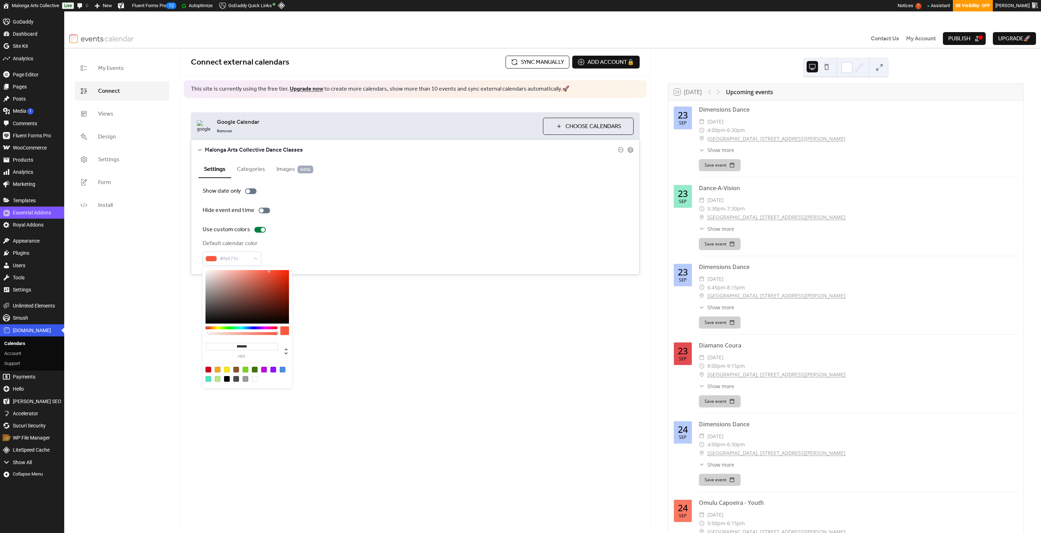
click at [247, 370] on div at bounding box center [246, 370] width 6 height 6
type input "*******"
drag, startPoint x: 269, startPoint y: 300, endPoint x: 286, endPoint y: 288, distance: 20.3
click at [286, 288] on div at bounding box center [246, 297] width 83 height 54
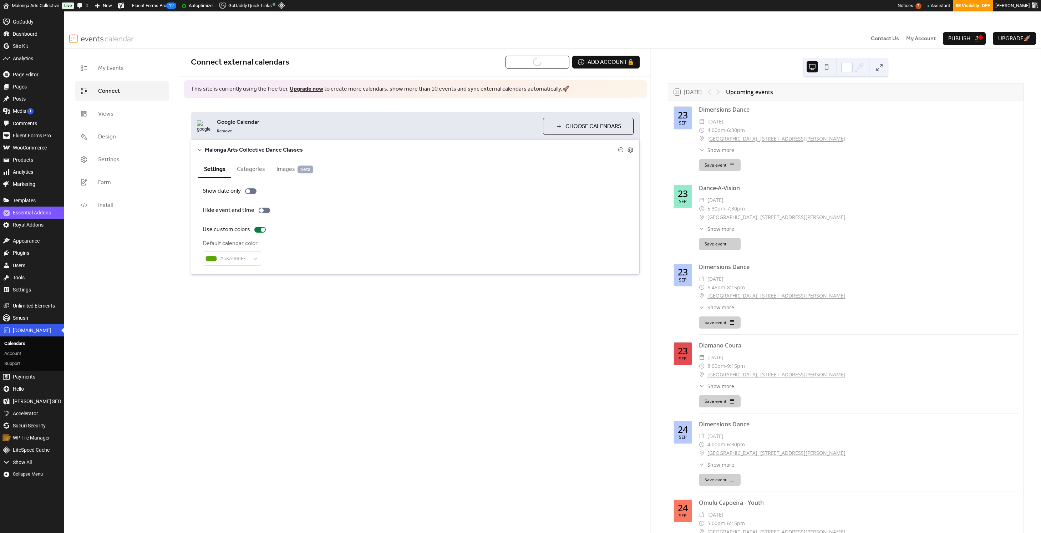
click at [330, 302] on div "Connect external calendars Sync manually Add account 🔒 🔒 This site is currently…" at bounding box center [415, 175] width 470 height 255
click at [261, 230] on div at bounding box center [263, 230] width 4 height 4
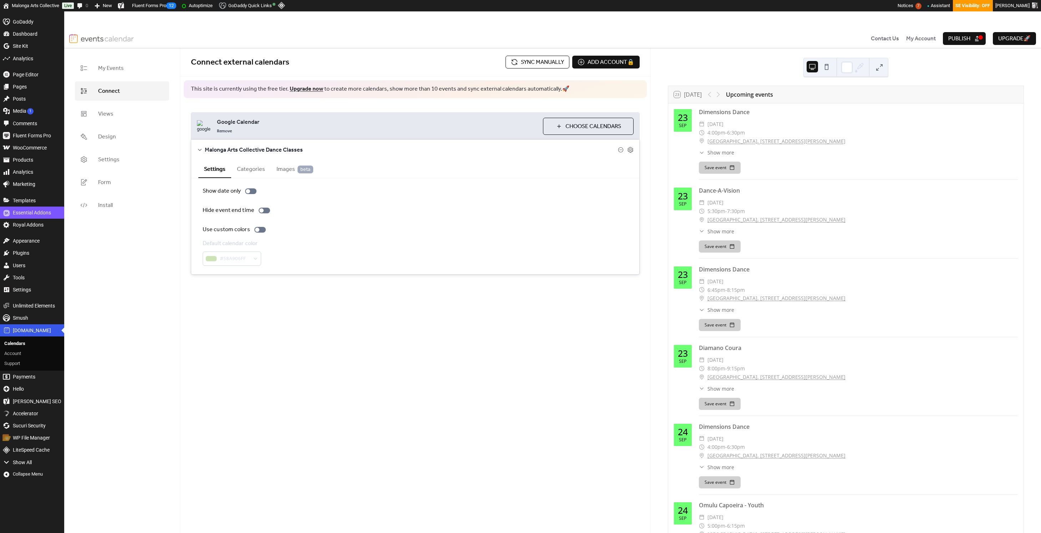
drag, startPoint x: 238, startPoint y: 166, endPoint x: 259, endPoint y: 170, distance: 21.4
click at [243, 168] on button "Categories" at bounding box center [251, 168] width 40 height 17
click at [279, 171] on span "Images beta" at bounding box center [294, 169] width 37 height 9
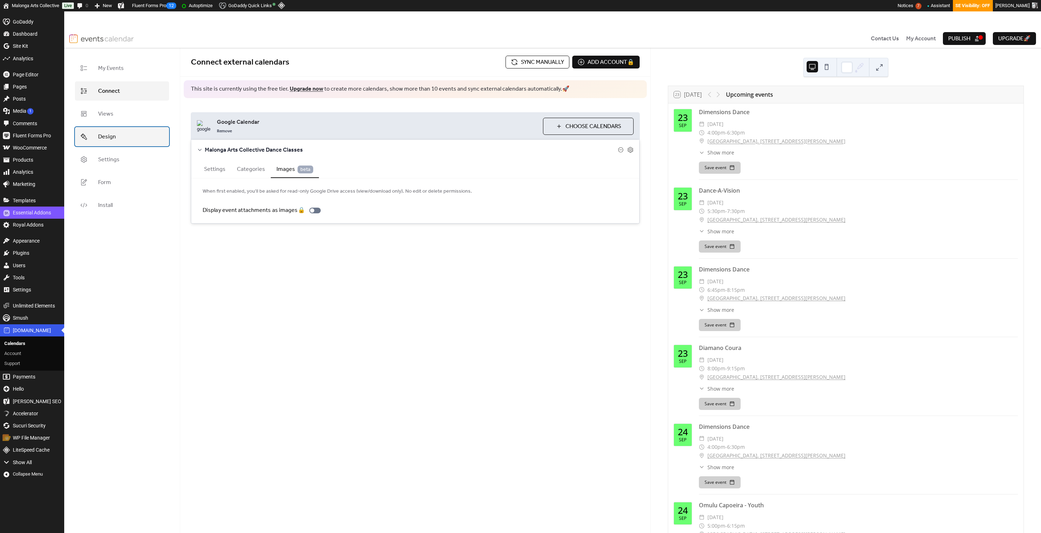
click at [115, 141] on span "Design" at bounding box center [107, 137] width 18 height 9
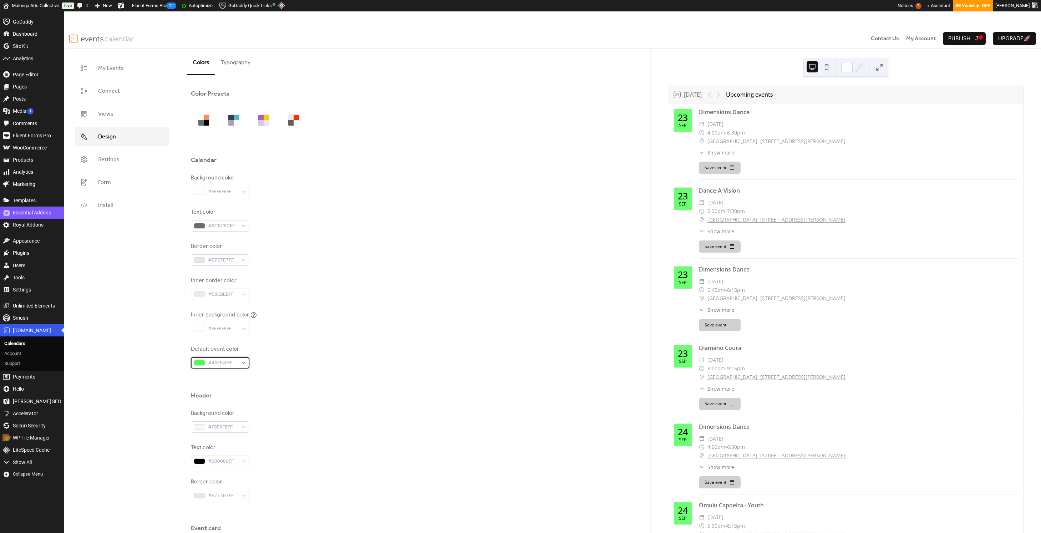
click at [204, 359] on div "#46FF4FFF" at bounding box center [220, 362] width 58 height 11
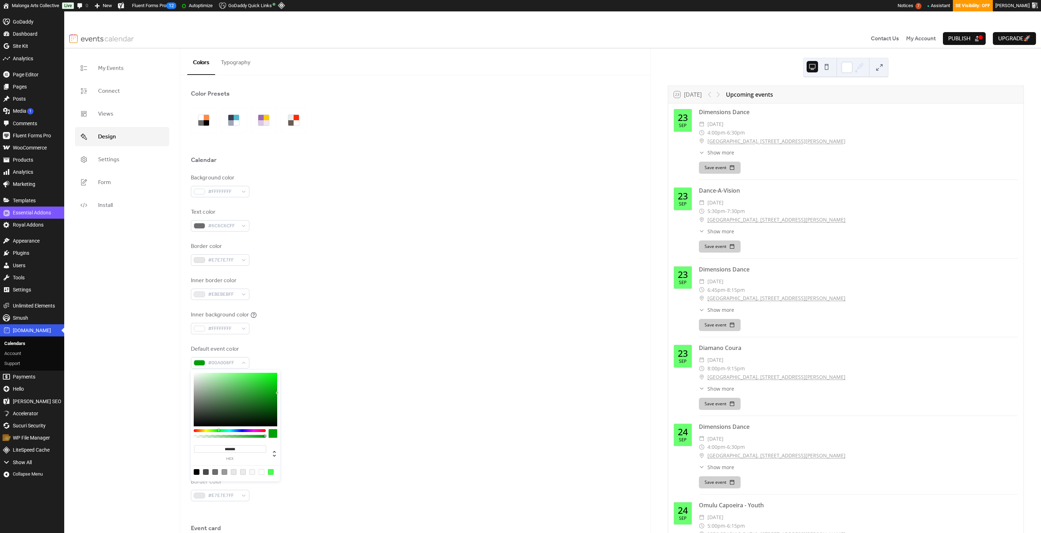
drag, startPoint x: 255, startPoint y: 391, endPoint x: 295, endPoint y: 393, distance: 40.0
click at [295, 393] on body "Skip to main content Skip to toolbar GoDaddy Dashboard Dashboard Home Updates 0…" at bounding box center [520, 271] width 1041 height 521
drag, startPoint x: 269, startPoint y: 383, endPoint x: 277, endPoint y: 379, distance: 9.6
click at [277, 379] on div "******* hex" at bounding box center [235, 425] width 89 height 111
type input "*******"
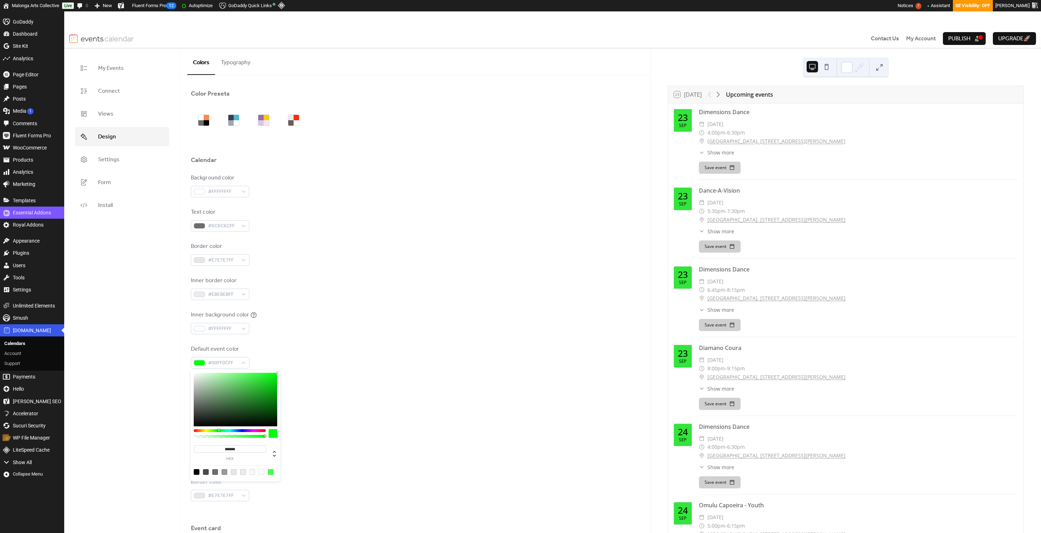
drag, startPoint x: 277, startPoint y: 373, endPoint x: 284, endPoint y: 371, distance: 6.8
click at [284, 371] on body "Skip to main content Skip to toolbar GoDaddy Dashboard Dashboard Home Updates 0…" at bounding box center [520, 271] width 1041 height 521
click at [355, 382] on div at bounding box center [415, 379] width 449 height 23
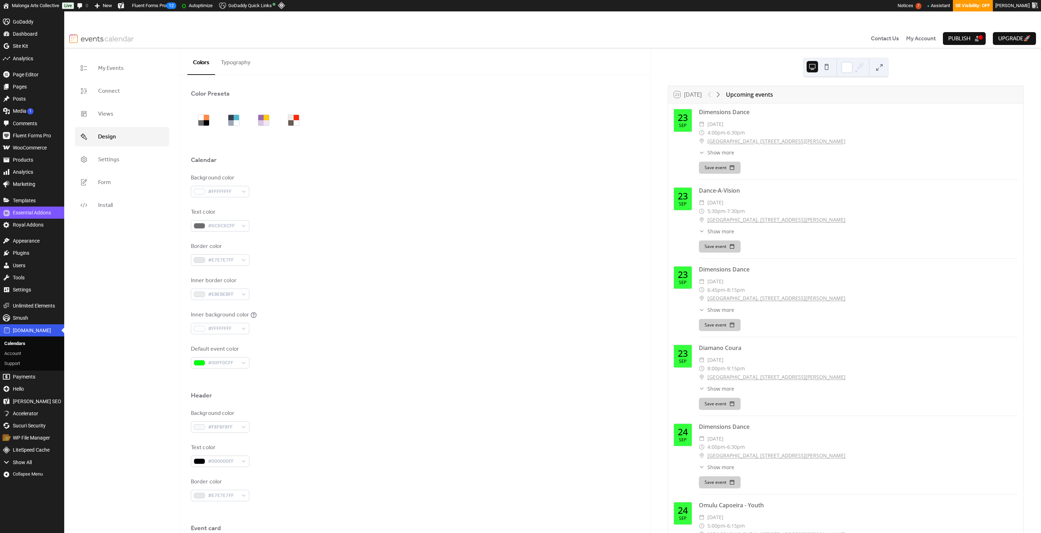
click at [819, 37] on span "Publish" at bounding box center [959, 39] width 22 height 9
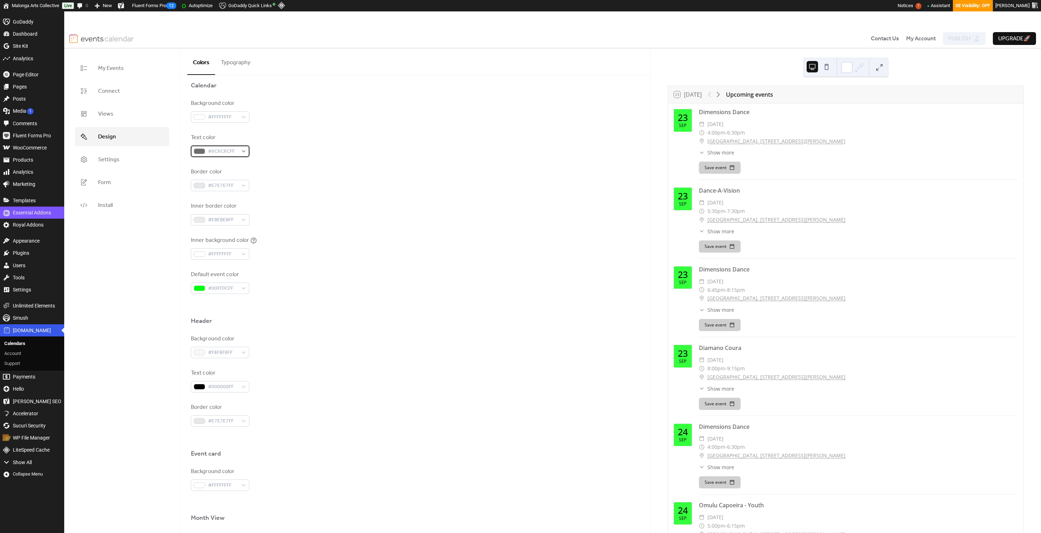
click at [245, 153] on div "#6C6C6CFF" at bounding box center [220, 151] width 58 height 11
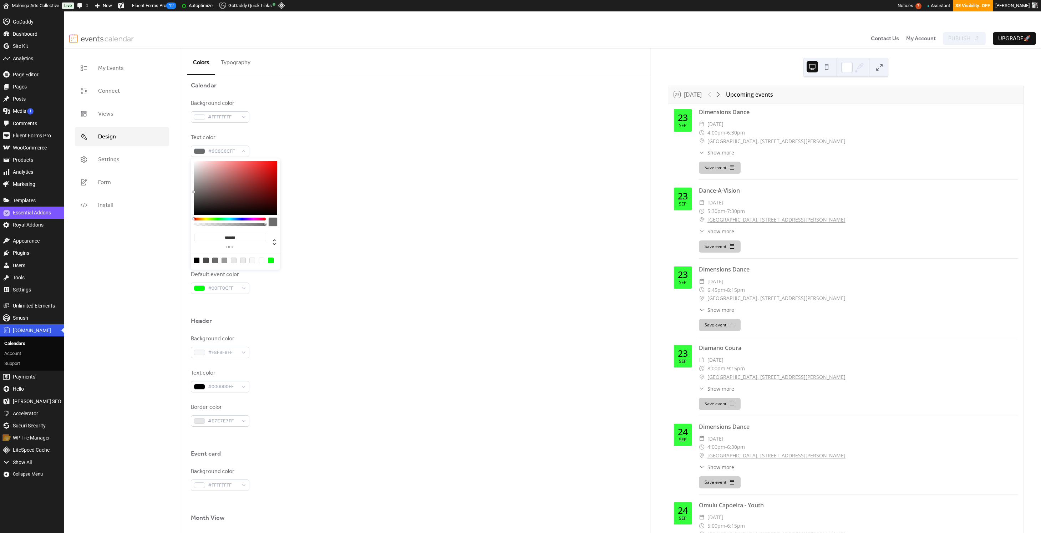
click at [206, 259] on div at bounding box center [206, 261] width 6 height 6
click at [197, 259] on div at bounding box center [197, 261] width 6 height 6
type input "*******"
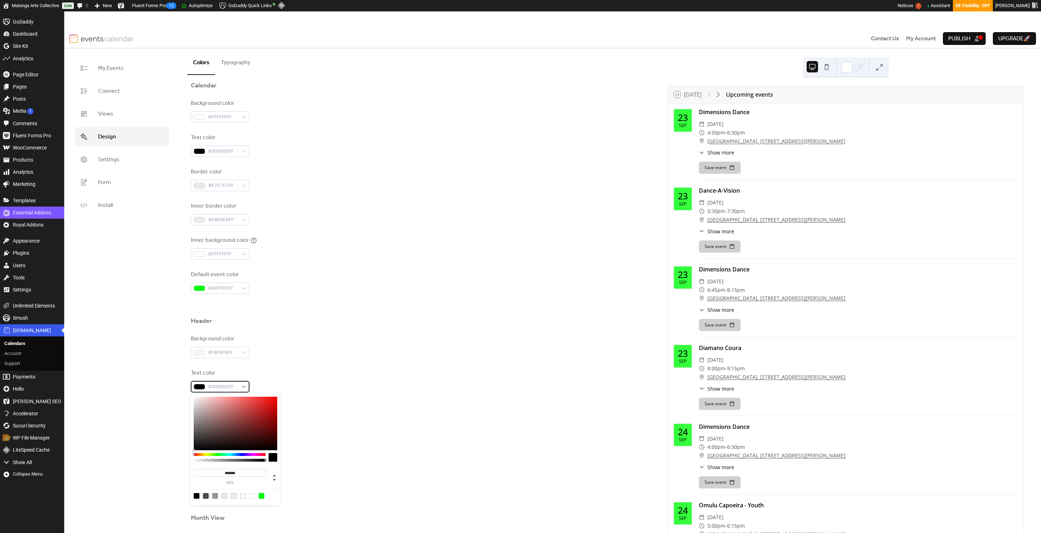
click at [237, 388] on span "#000000FF" at bounding box center [223, 387] width 30 height 9
click at [261, 494] on div at bounding box center [262, 496] width 6 height 6
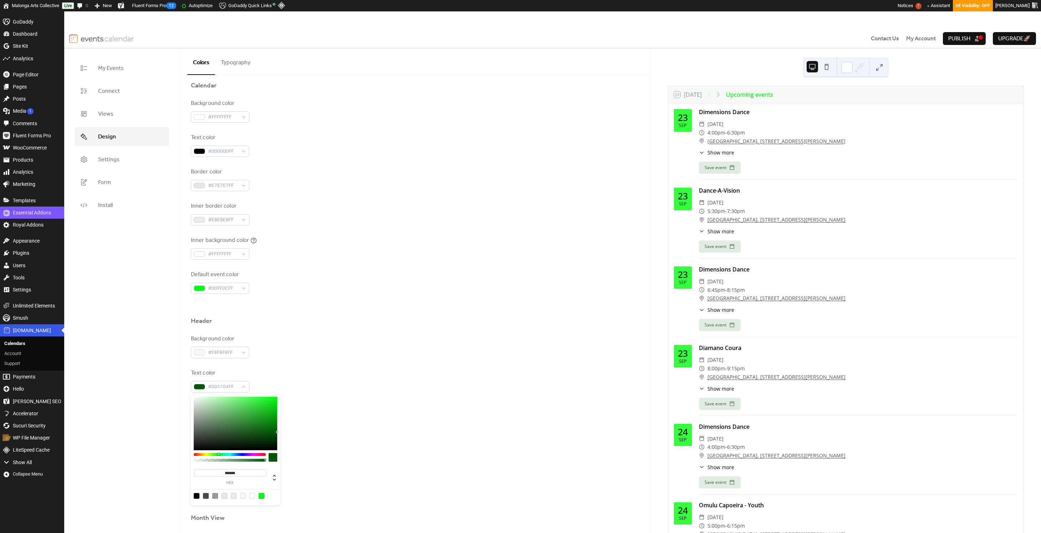
drag, startPoint x: 256, startPoint y: 432, endPoint x: 293, endPoint y: 432, distance: 37.1
click at [293, 432] on body "Skip to main content Skip to toolbar GoDaddy Dashboard Dashboard Home Updates 0…" at bounding box center [520, 271] width 1041 height 521
click at [196, 495] on div at bounding box center [197, 496] width 6 height 6
type input "*******"
click at [340, 449] on div at bounding box center [415, 438] width 449 height 23
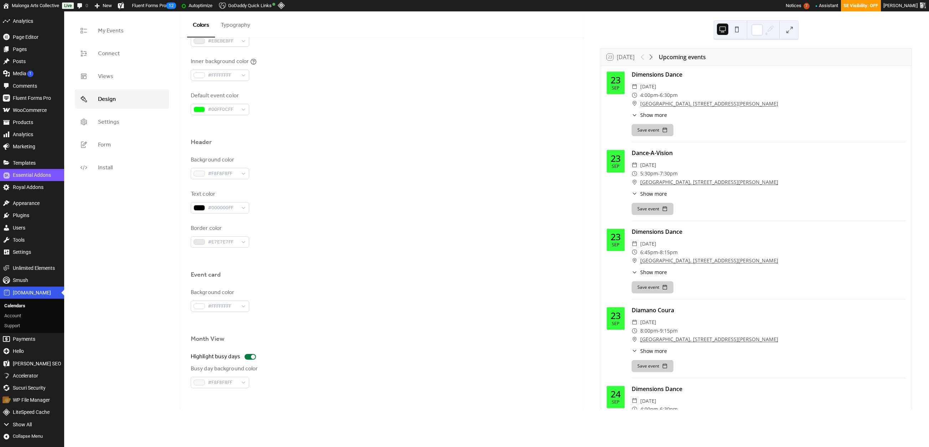
scroll to position [301, 0]
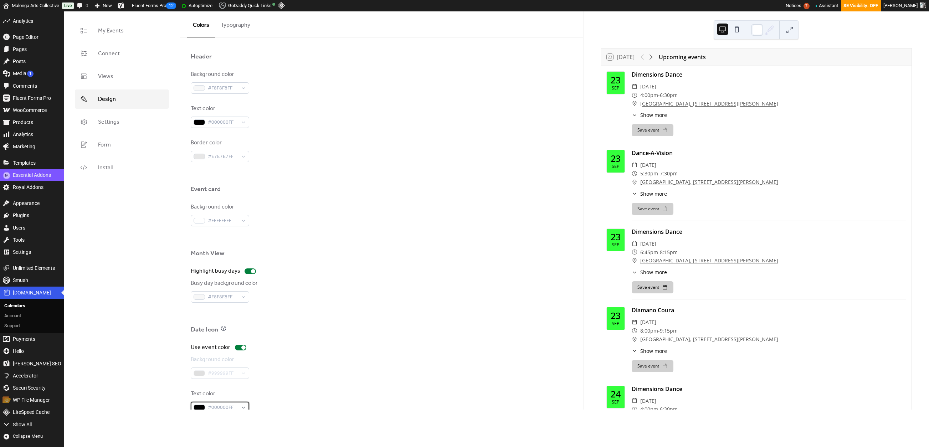
click at [243, 406] on div "#000000FF" at bounding box center [220, 407] width 58 height 11
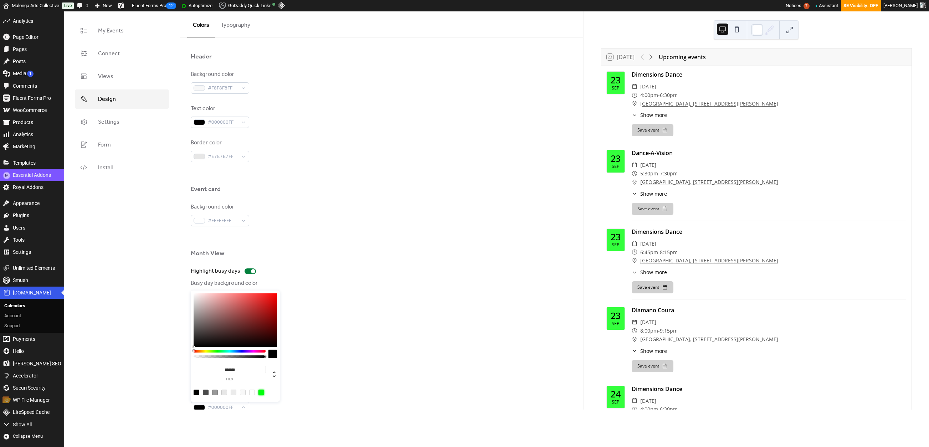
click at [263, 391] on div at bounding box center [262, 393] width 6 height 6
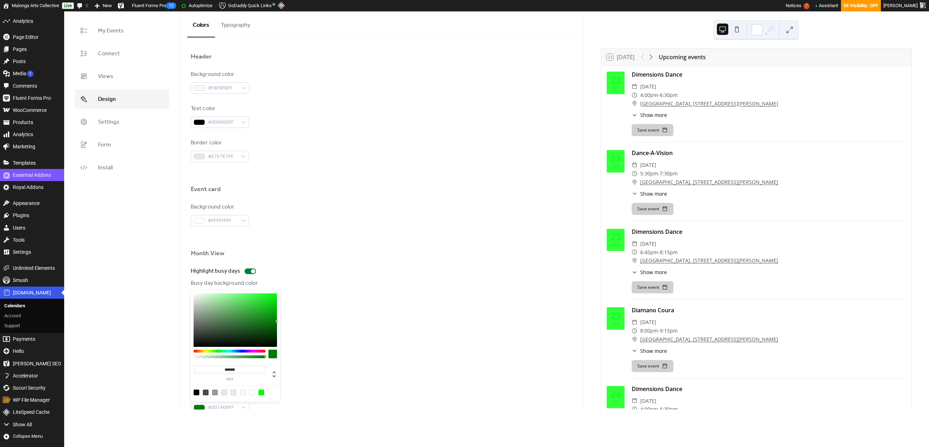
drag, startPoint x: 257, startPoint y: 333, endPoint x: 280, endPoint y: 321, distance: 25.5
click at [280, 321] on body "Skip to main content Skip to toolbar GoDaddy Dashboard Dashboard Home Updates 0…" at bounding box center [464, 192] width 929 height 436
click at [198, 392] on div at bounding box center [197, 393] width 6 height 6
type input "*******"
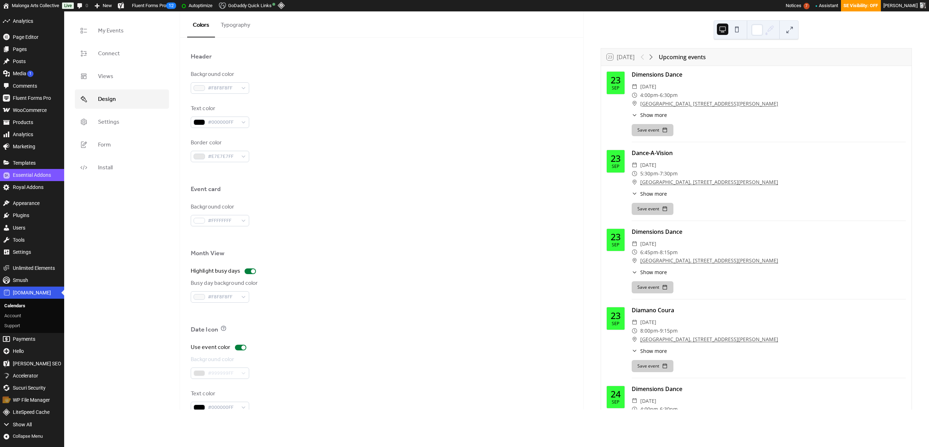
click at [295, 345] on div "Use event color" at bounding box center [382, 347] width 382 height 9
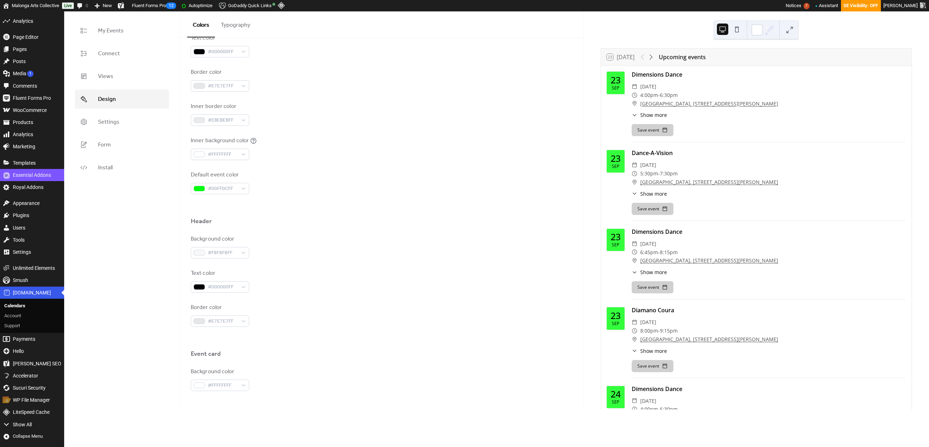
scroll to position [194, 0]
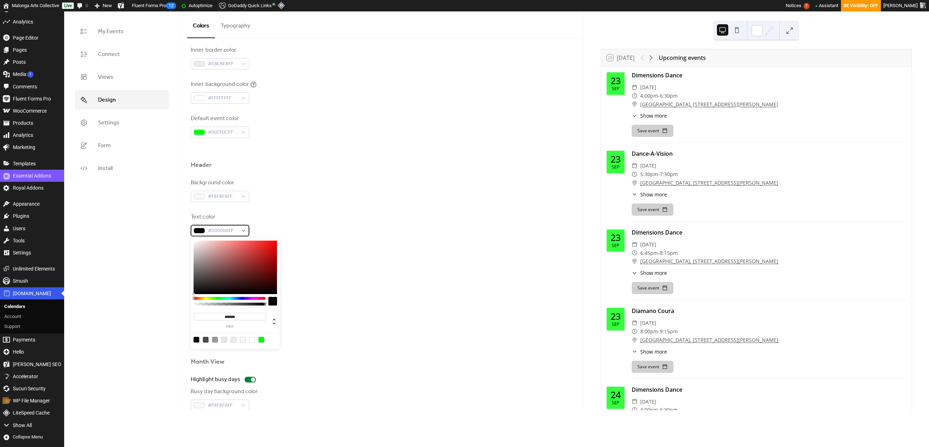
click at [240, 226] on div "#000000FF" at bounding box center [220, 230] width 58 height 11
click at [227, 298] on div at bounding box center [230, 297] width 72 height 3
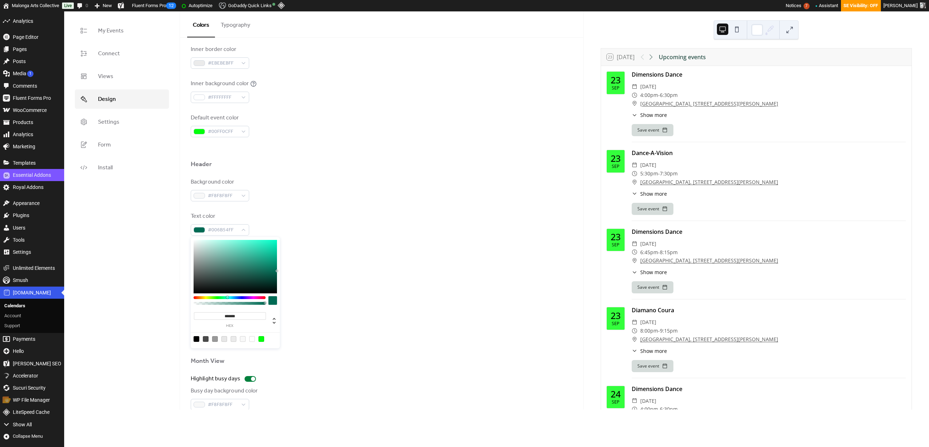
drag, startPoint x: 264, startPoint y: 276, endPoint x: 291, endPoint y: 270, distance: 27.6
click at [291, 270] on body "Skip to main content Skip to toolbar GoDaddy Dashboard Dashboard Home Updates 0…" at bounding box center [464, 192] width 929 height 436
click at [224, 297] on div at bounding box center [230, 297] width 72 height 3
drag, startPoint x: 224, startPoint y: 297, endPoint x: 219, endPoint y: 298, distance: 5.7
click at [219, 298] on div at bounding box center [219, 297] width 2 height 2
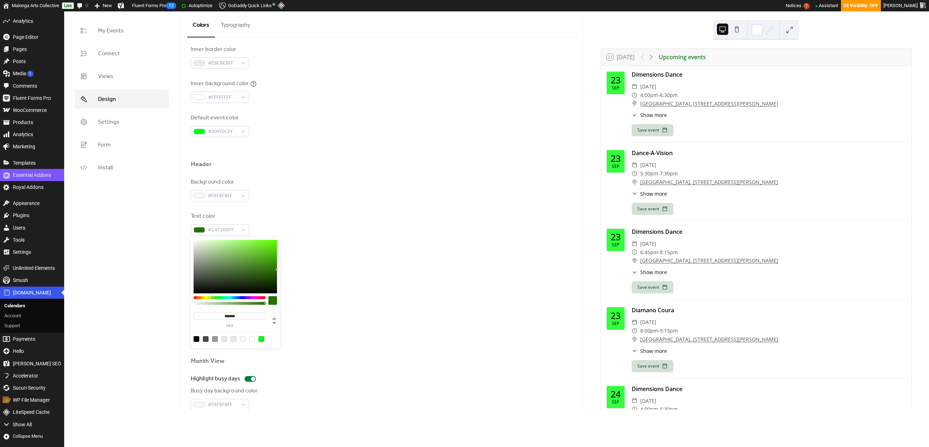
type input "*******"
drag, startPoint x: 219, startPoint y: 298, endPoint x: 213, endPoint y: 298, distance: 6.1
click at [213, 298] on div at bounding box center [213, 297] width 2 height 2
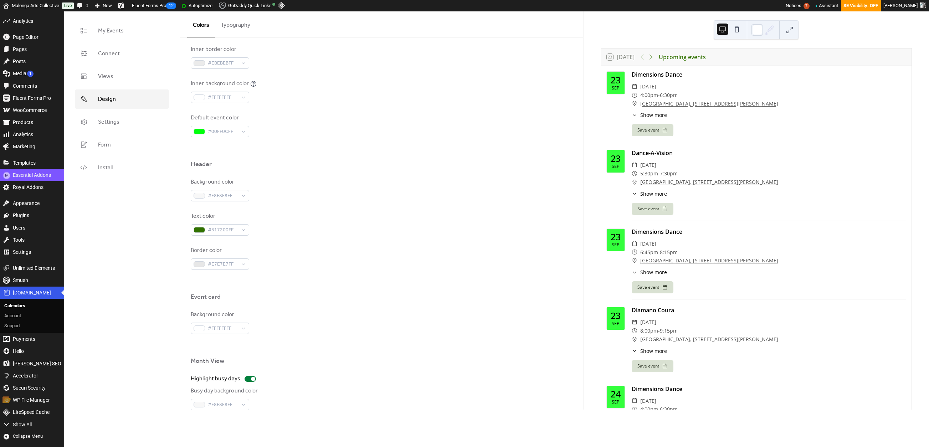
click at [422, 275] on div at bounding box center [382, 281] width 382 height 23
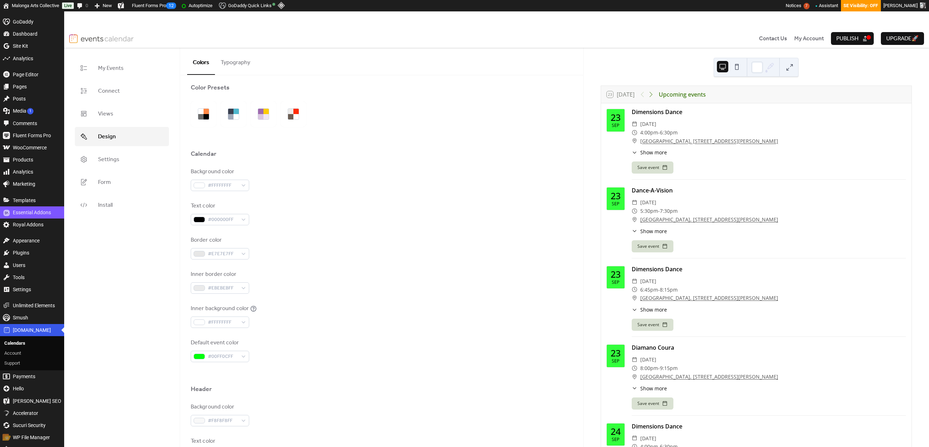
click at [819, 40] on span "Publish" at bounding box center [848, 39] width 22 height 9
